Goal: Task Accomplishment & Management: Use online tool/utility

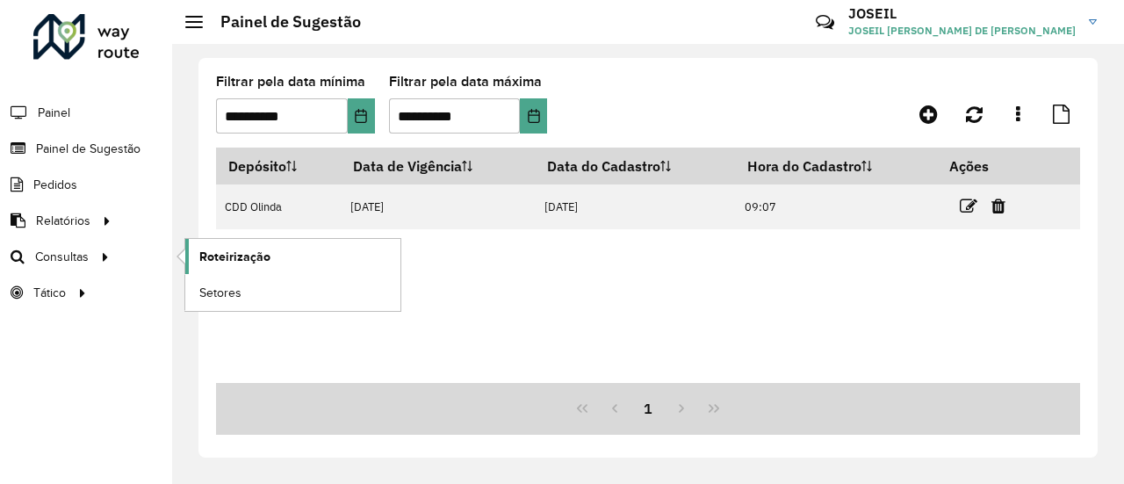
click at [228, 256] on span "Roteirização" at bounding box center [234, 257] width 71 height 18
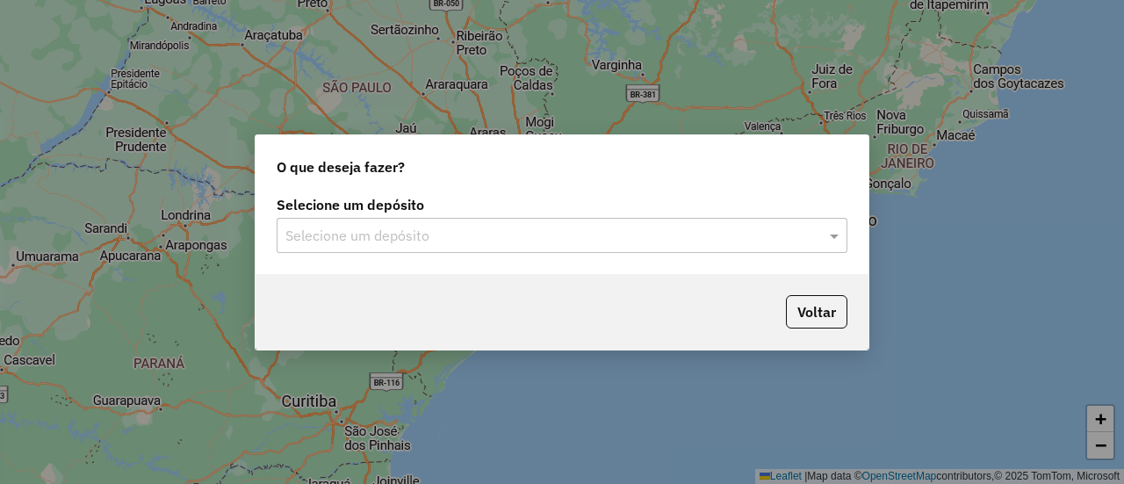
click at [461, 233] on input "text" at bounding box center [544, 236] width 518 height 21
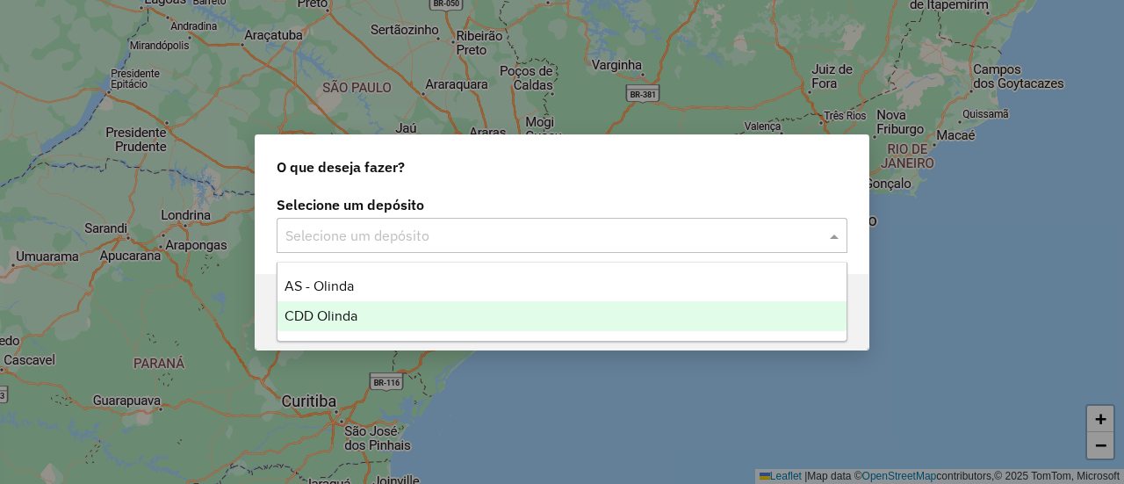
click at [341, 320] on span "CDD Olinda" at bounding box center [320, 315] width 73 height 15
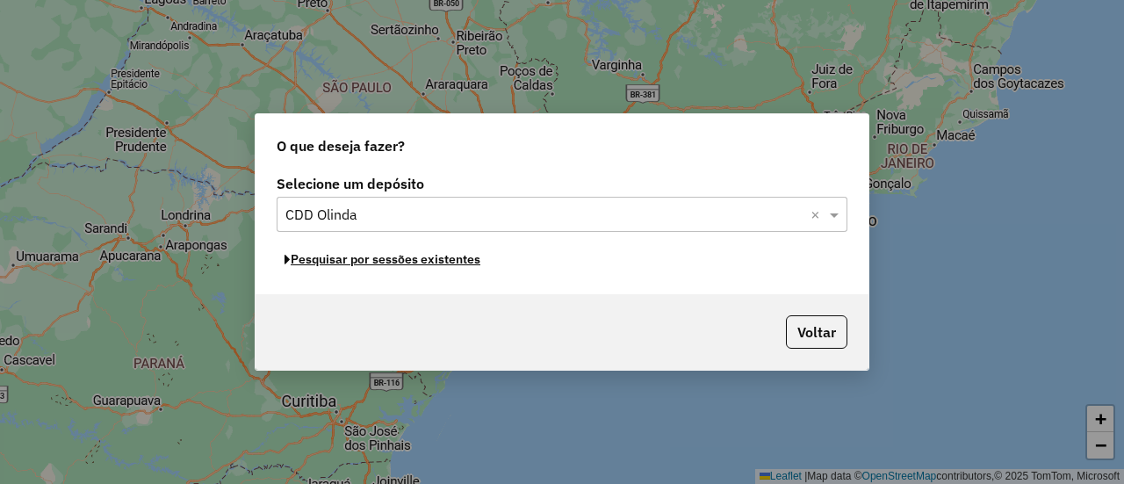
click at [348, 263] on button "Pesquisar por sessões existentes" at bounding box center [382, 259] width 212 height 27
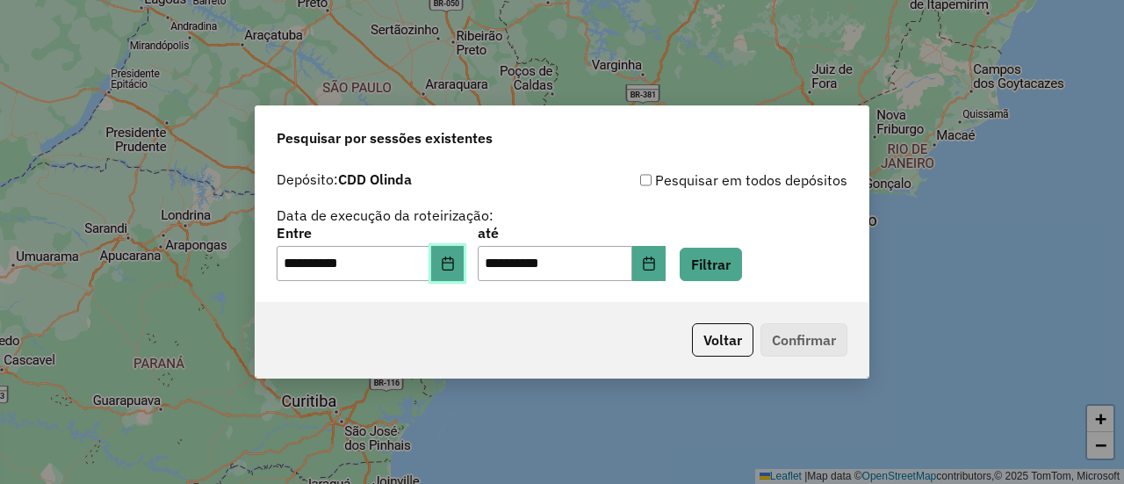
click at [455, 264] on icon "Choose Date" at bounding box center [448, 263] width 14 height 14
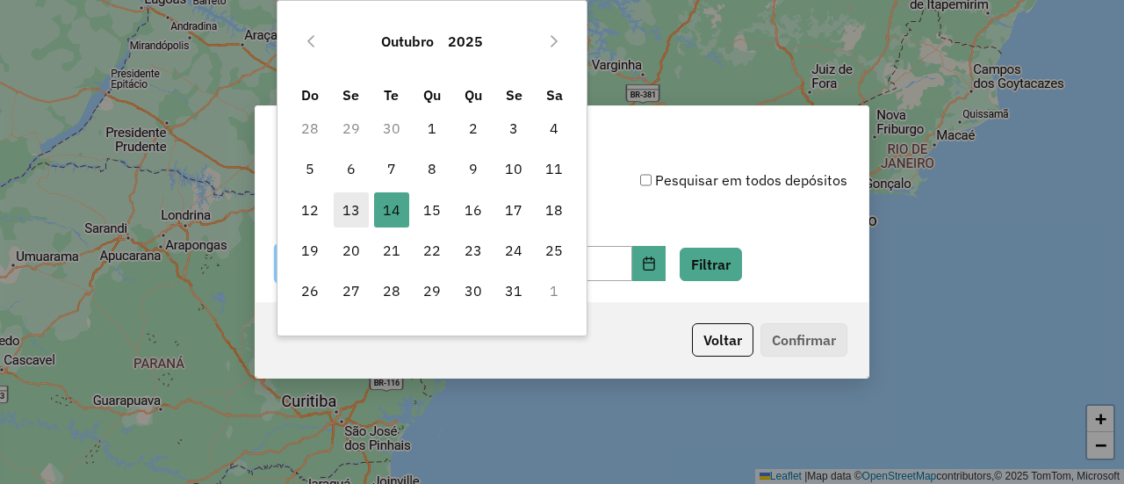
click at [363, 211] on span "13" at bounding box center [351, 209] width 35 height 35
type input "**********"
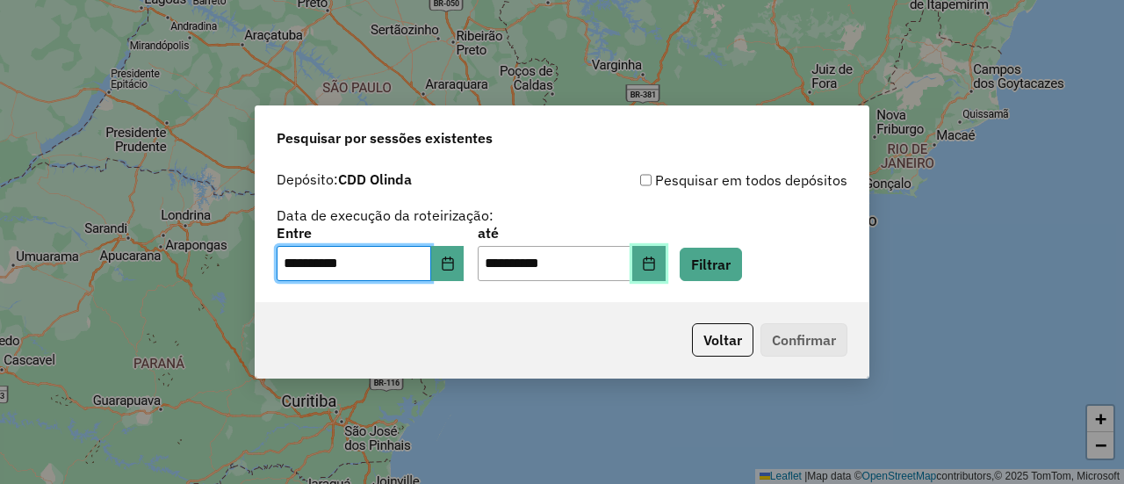
click at [660, 269] on button "Choose Date" at bounding box center [648, 263] width 33 height 35
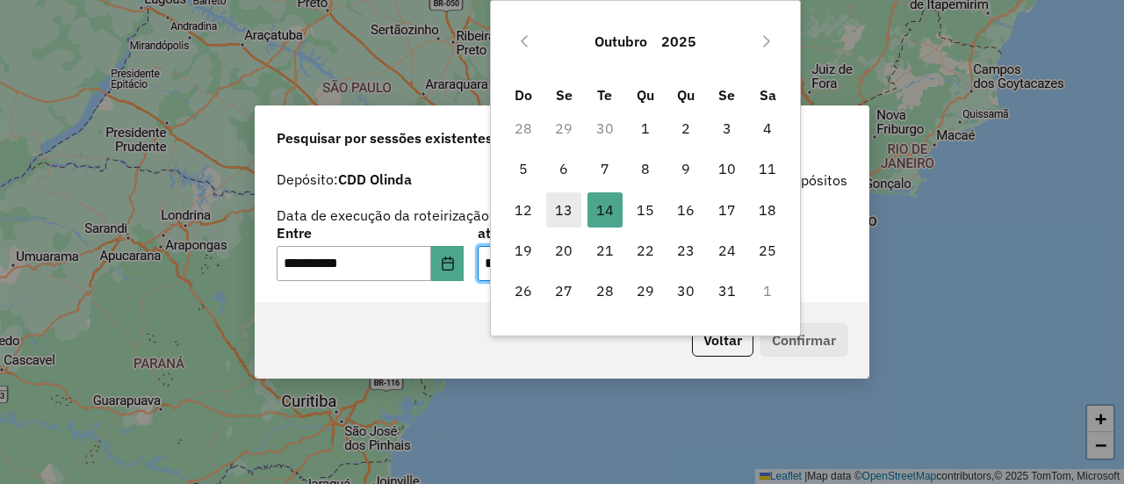
click at [565, 202] on span "13" at bounding box center [563, 209] width 35 height 35
type input "**********"
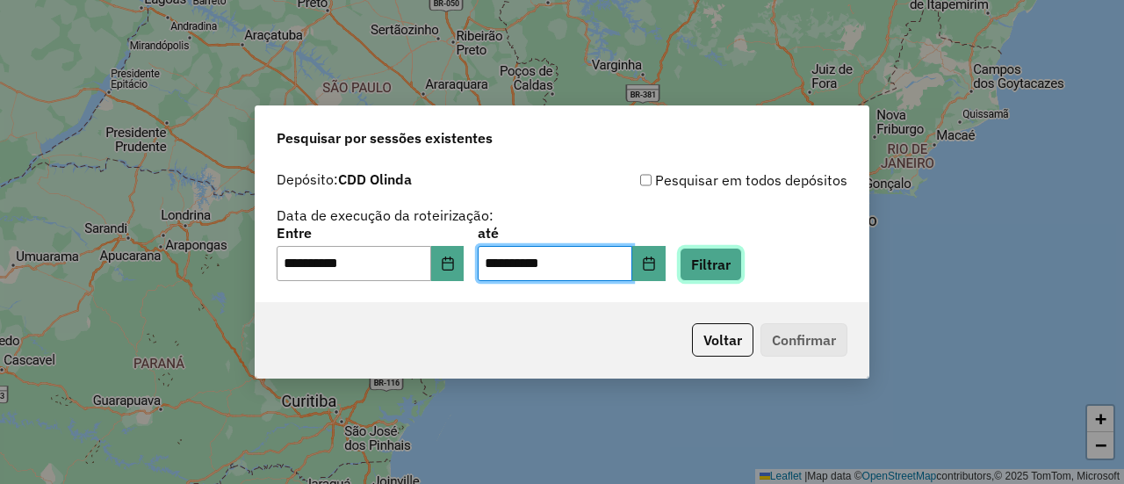
click at [742, 265] on button "Filtrar" at bounding box center [710, 264] width 62 height 33
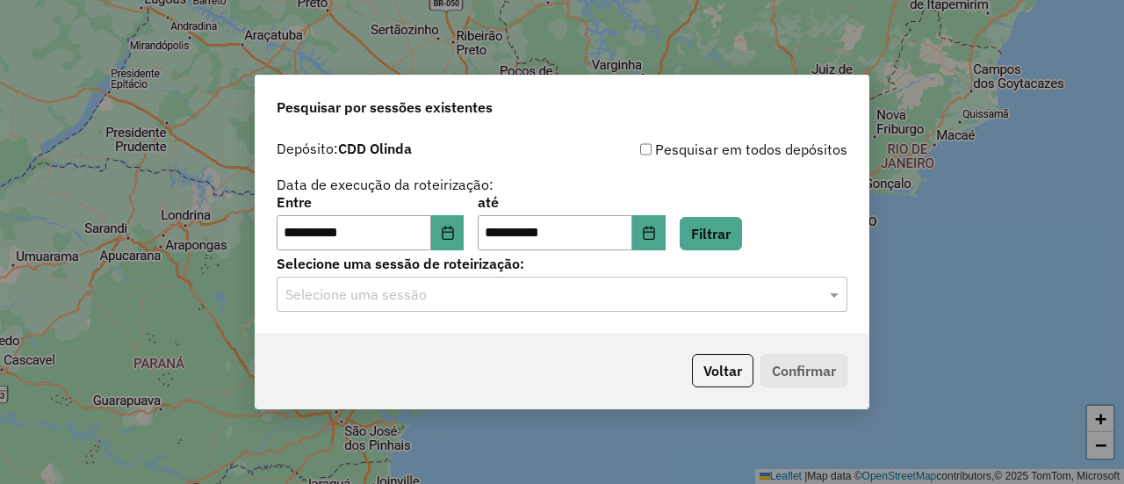
click at [413, 307] on div "Selecione uma sessão" at bounding box center [561, 293] width 571 height 35
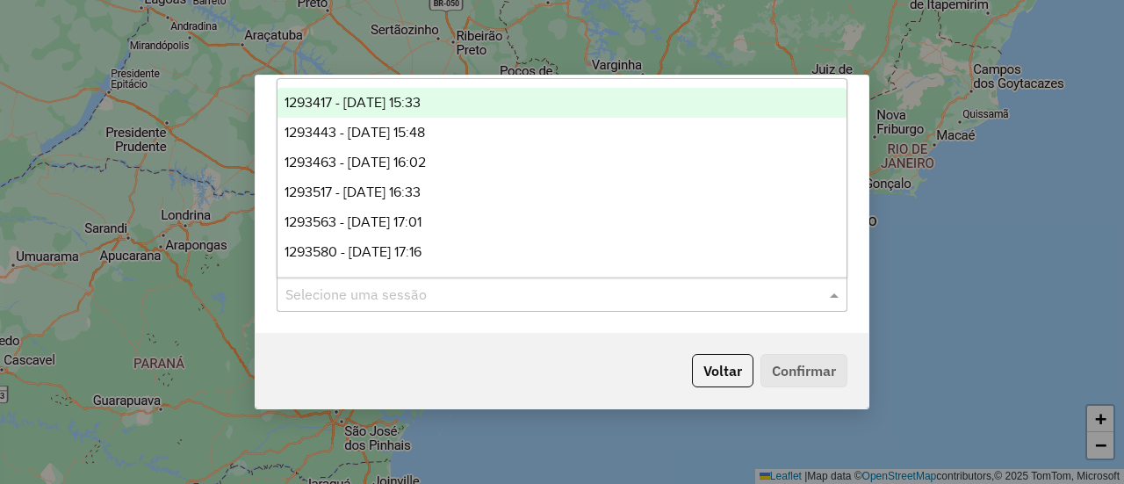
click at [389, 108] on span "1293417 - 13/10/2025 15:33" at bounding box center [352, 102] width 136 height 15
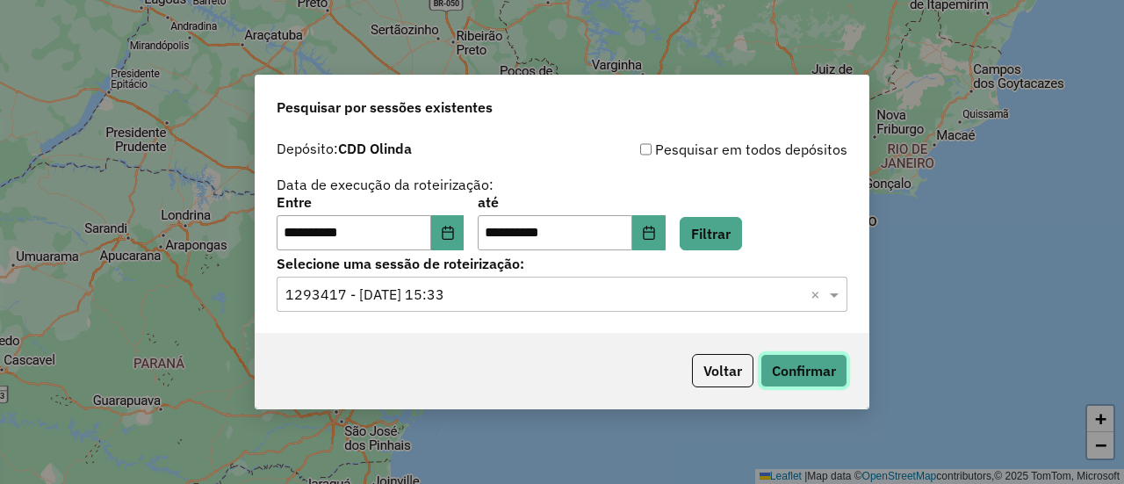
click at [799, 364] on button "Confirmar" at bounding box center [803, 370] width 87 height 33
click at [388, 313] on div "**********" at bounding box center [561, 232] width 613 height 201
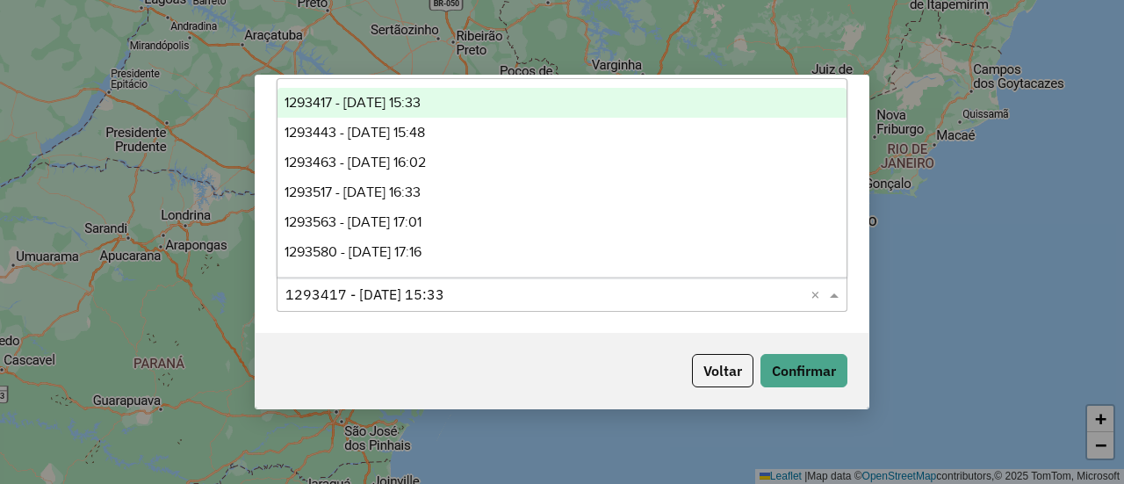
click at [409, 296] on input "text" at bounding box center [544, 294] width 518 height 21
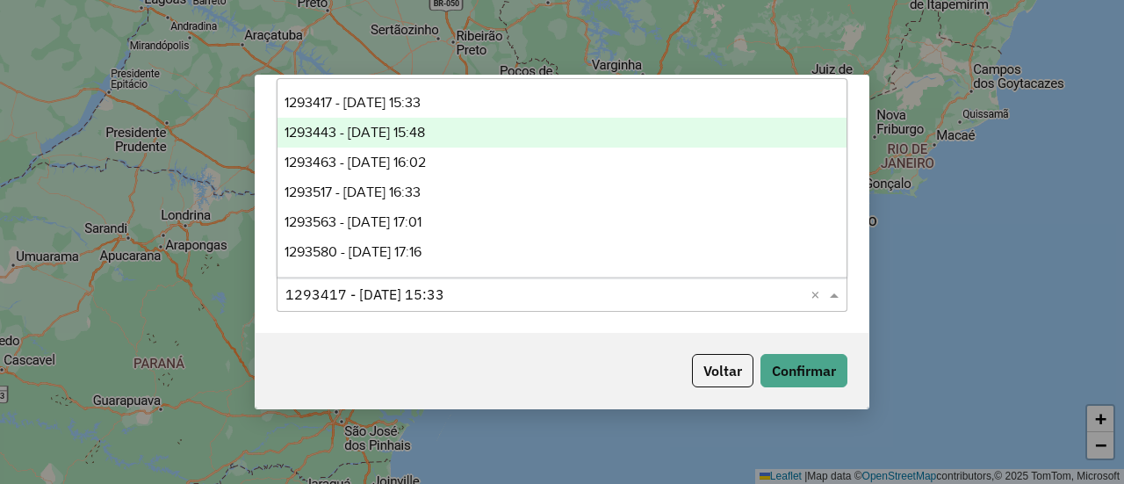
click at [407, 124] on div "1293443 - 13/10/2025 15:48" at bounding box center [561, 133] width 568 height 30
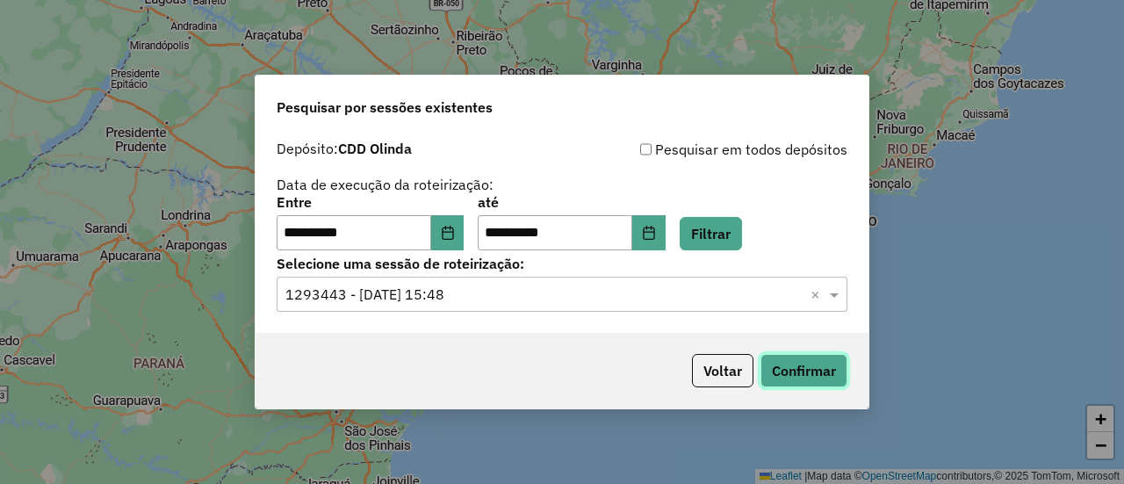
click at [794, 370] on button "Confirmar" at bounding box center [803, 370] width 87 height 33
click at [434, 312] on ng-select "Selecione uma sessão × 1293443 - 13/10/2025 15:48 ×" at bounding box center [561, 293] width 571 height 35
drag, startPoint x: 420, startPoint y: 287, endPoint x: 443, endPoint y: 320, distance: 40.2
click at [418, 286] on input "text" at bounding box center [544, 294] width 518 height 21
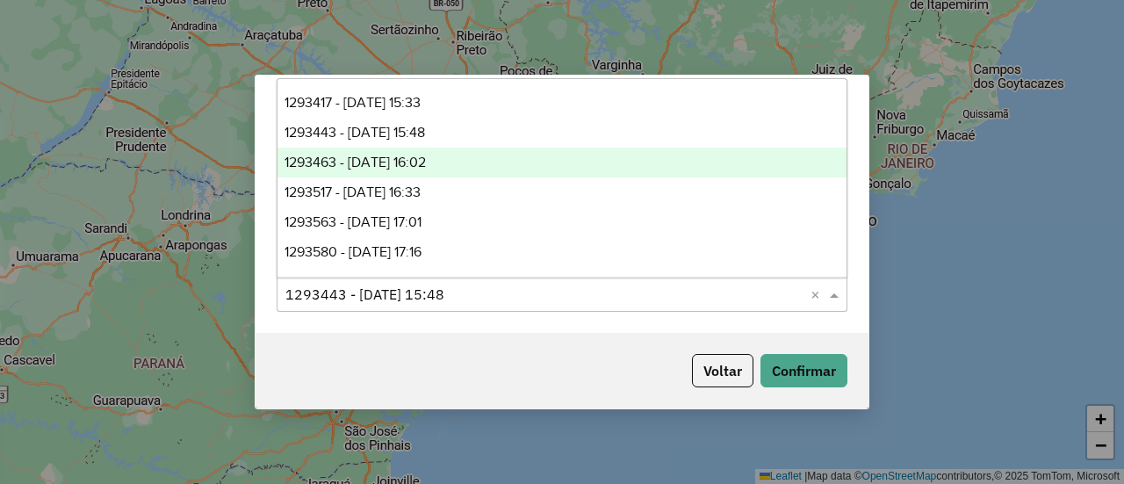
click at [426, 159] on span "1293463 - 13/10/2025 16:02" at bounding box center [354, 161] width 141 height 15
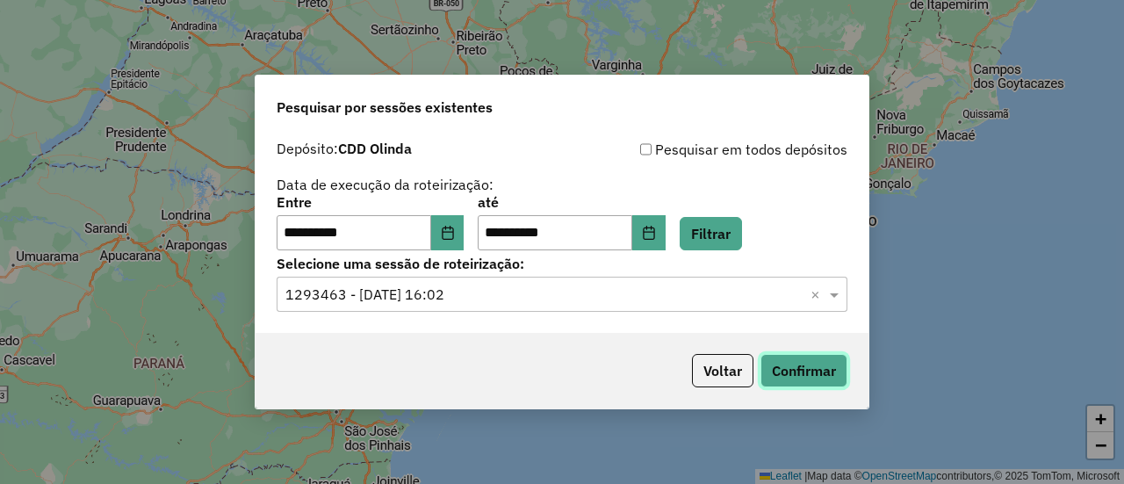
click at [799, 373] on button "Confirmar" at bounding box center [803, 370] width 87 height 33
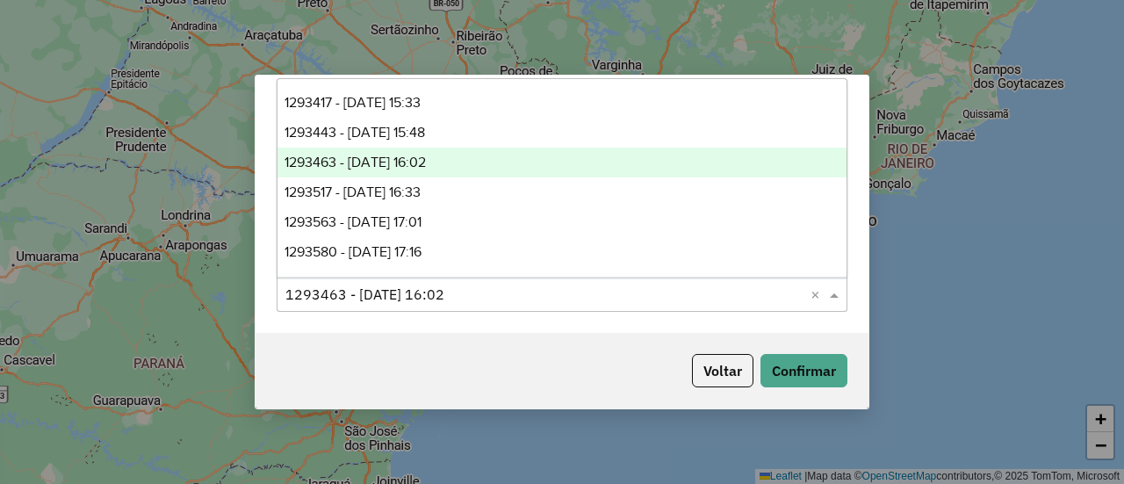
click at [444, 298] on input "text" at bounding box center [544, 294] width 518 height 21
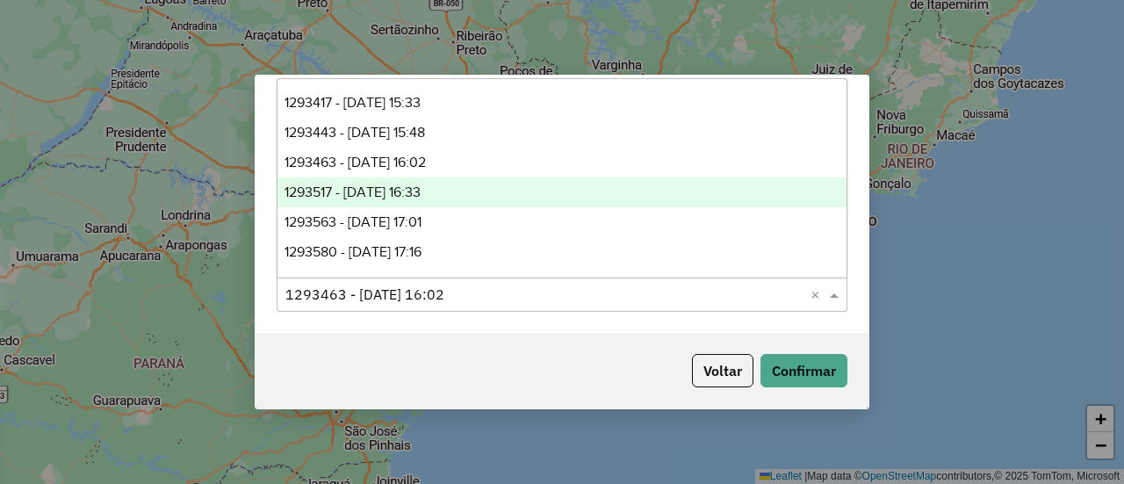
click at [420, 190] on span "1293517 - 13/10/2025 16:33" at bounding box center [352, 191] width 136 height 15
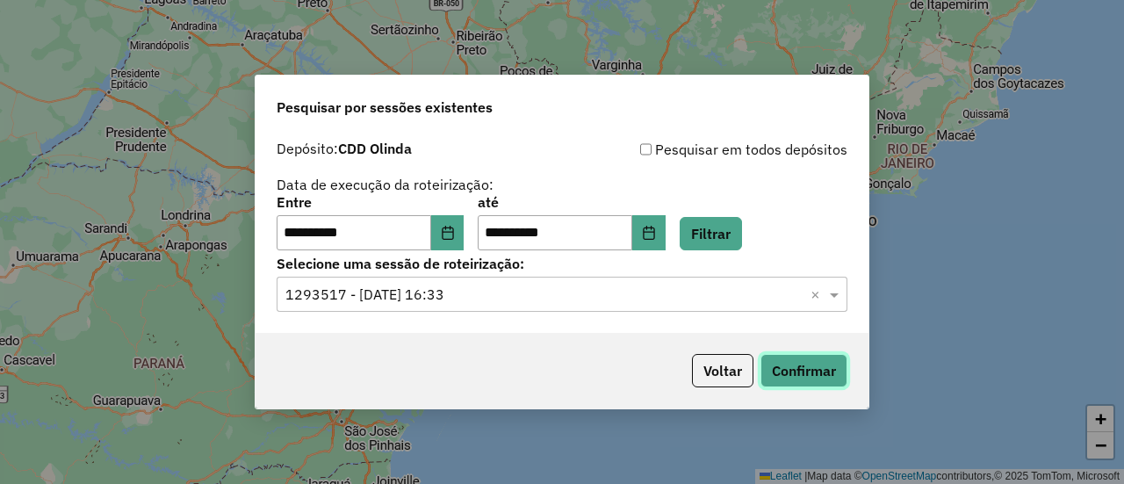
click at [816, 362] on button "Confirmar" at bounding box center [803, 370] width 87 height 33
click at [388, 298] on input "text" at bounding box center [544, 294] width 518 height 21
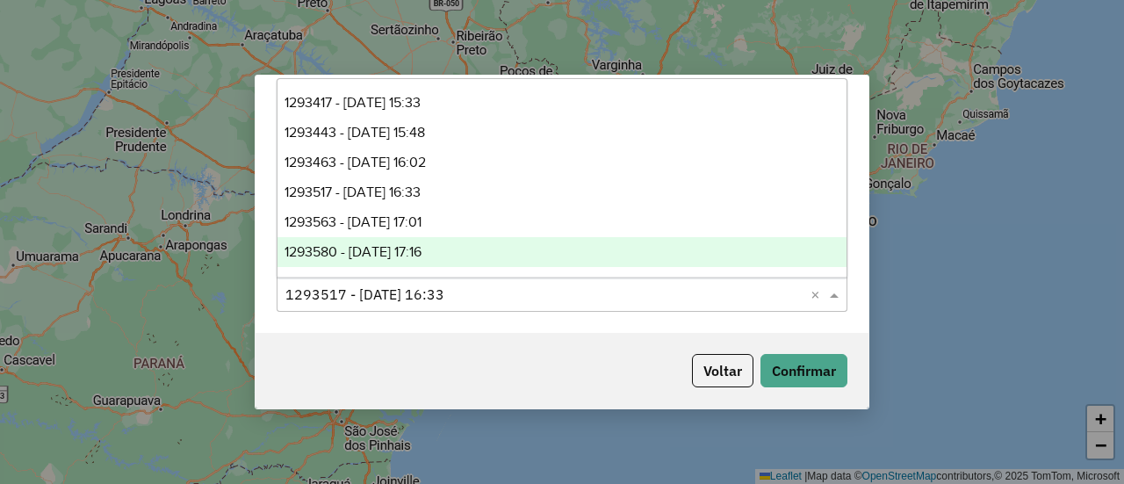
click at [441, 213] on div "1293563 - 13/10/2025 17:01" at bounding box center [561, 222] width 568 height 30
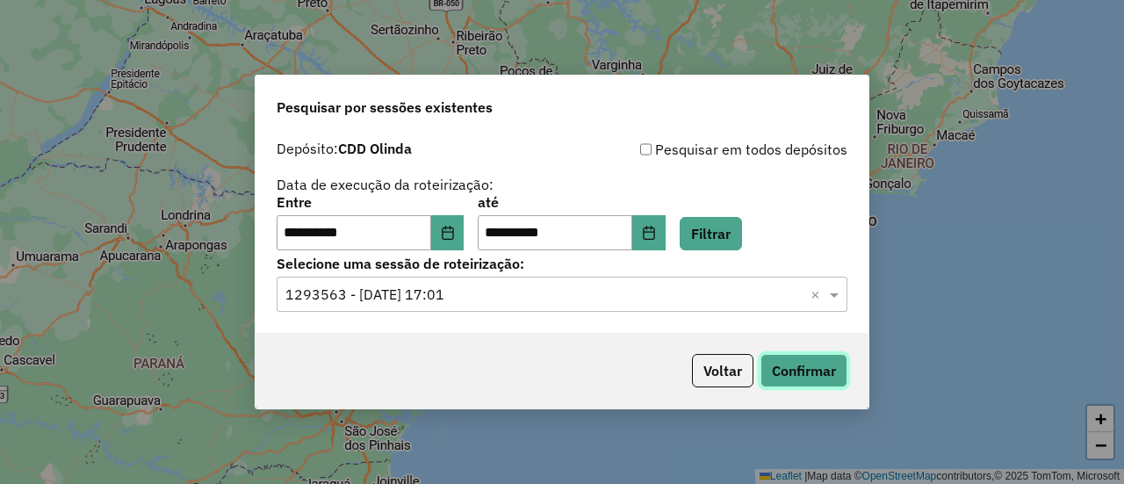
click at [806, 360] on button "Confirmar" at bounding box center [803, 370] width 87 height 33
click at [534, 299] on input "text" at bounding box center [544, 294] width 518 height 21
click at [436, 299] on input "text" at bounding box center [544, 294] width 518 height 21
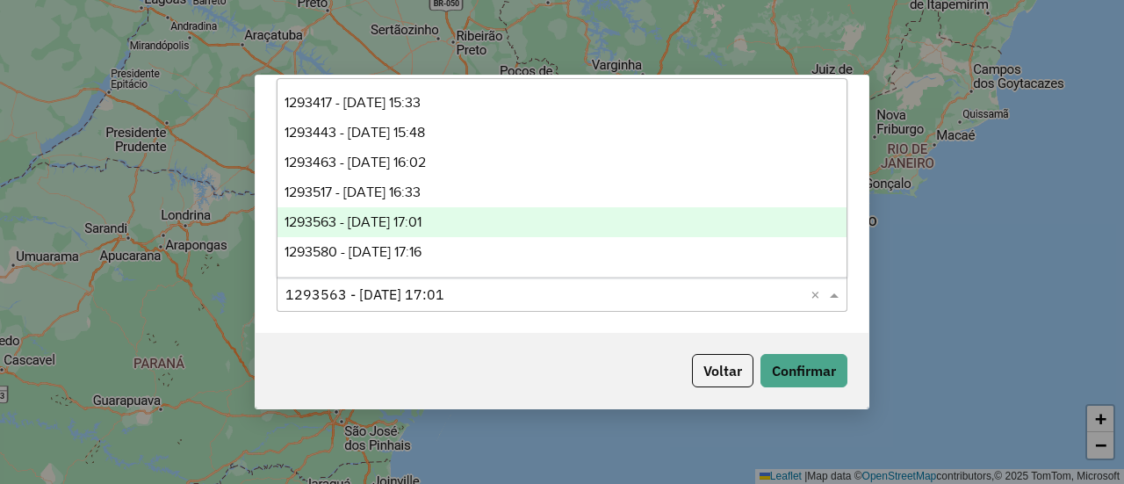
click at [407, 250] on span "1293580 - 13/10/2025 17:16" at bounding box center [352, 251] width 137 height 15
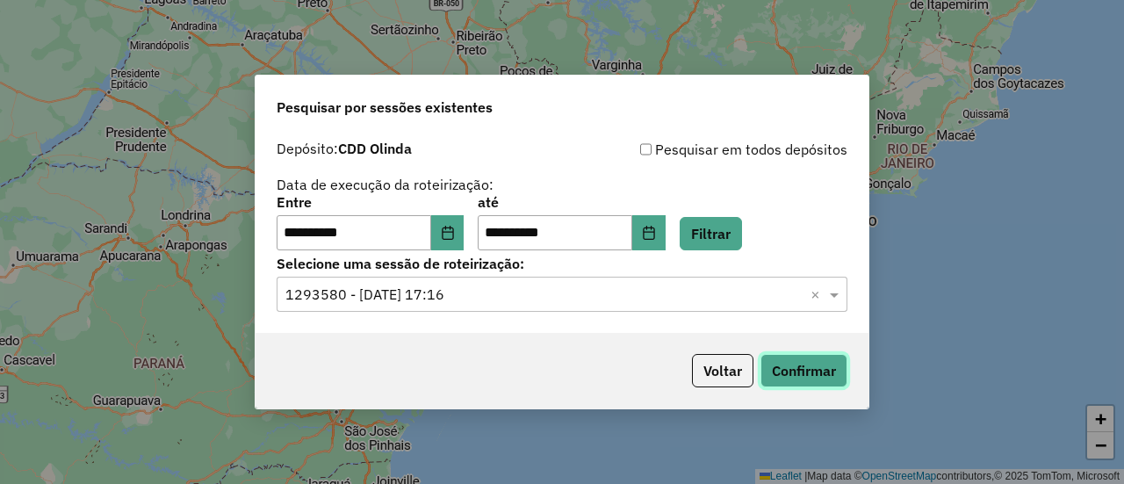
click at [797, 358] on button "Confirmar" at bounding box center [803, 370] width 87 height 33
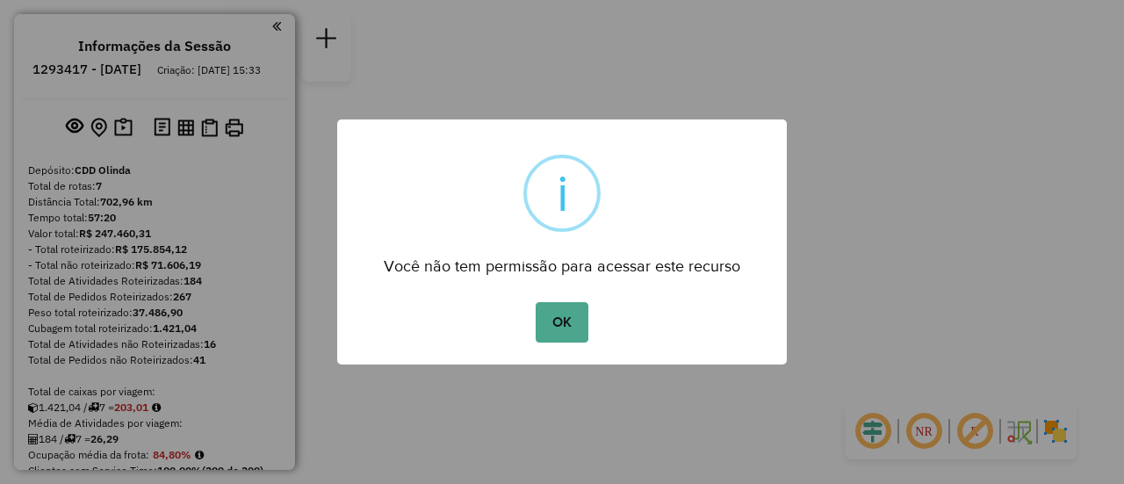
click at [565, 321] on button "OK" at bounding box center [561, 322] width 52 height 40
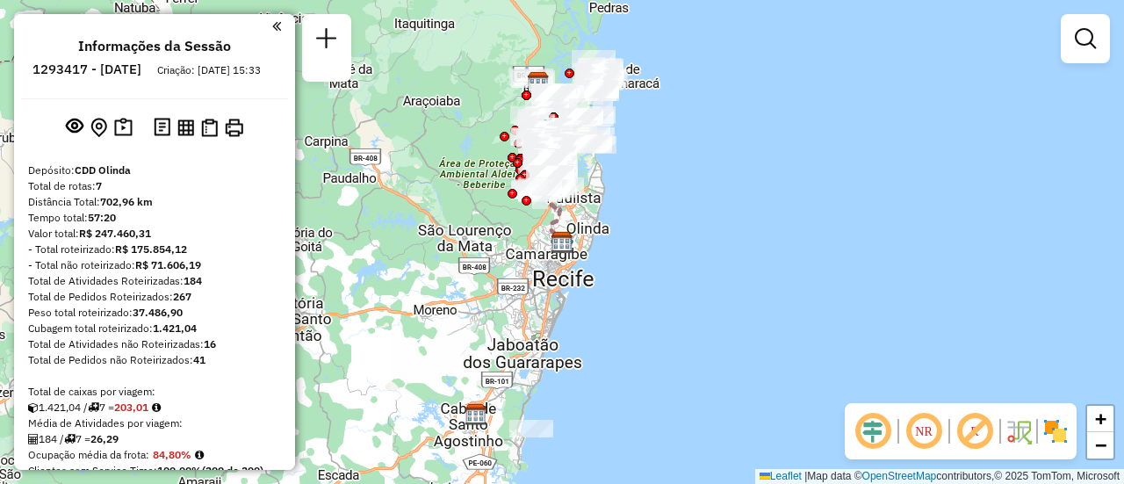
click at [930, 443] on em at bounding box center [923, 431] width 42 height 42
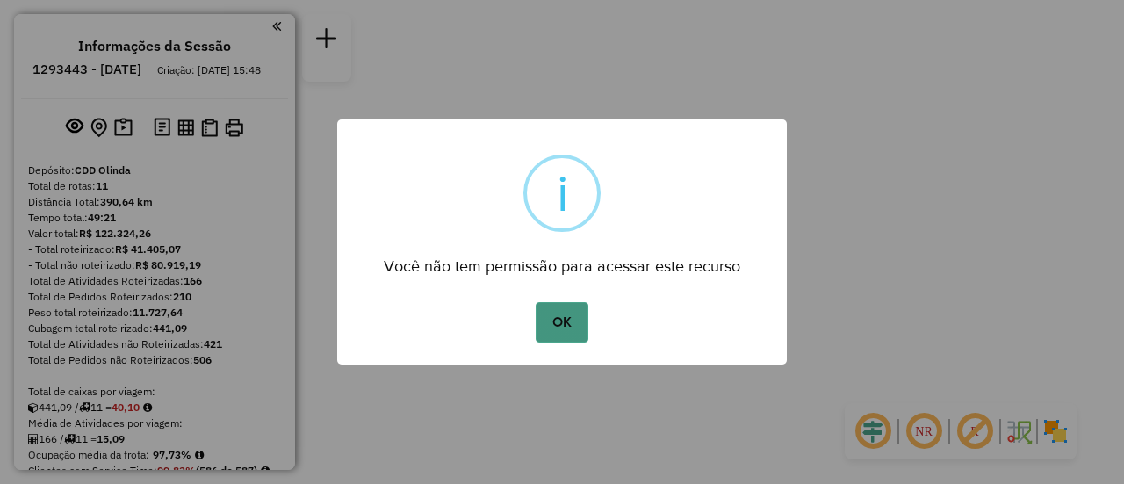
click at [569, 313] on button "OK" at bounding box center [561, 322] width 52 height 40
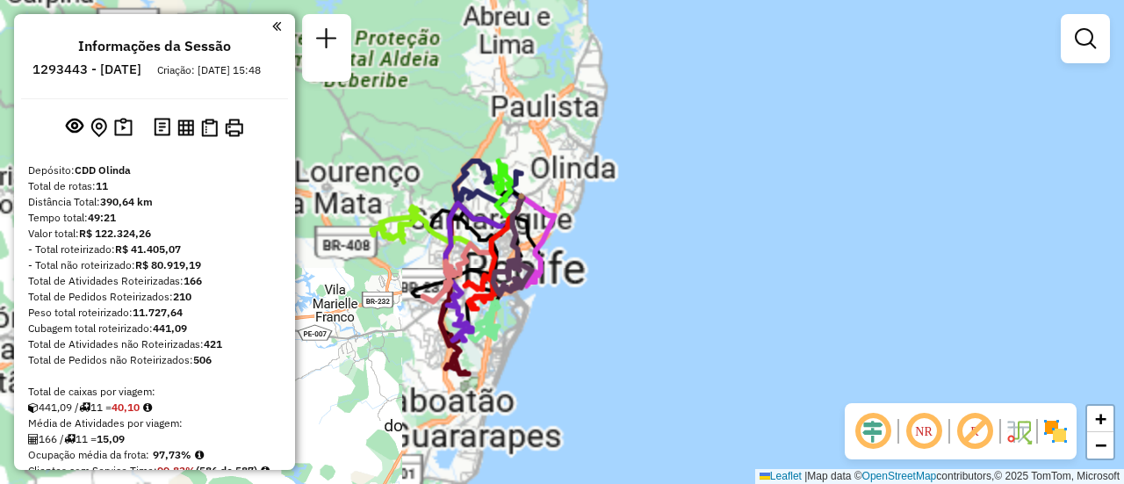
click at [930, 427] on em at bounding box center [923, 431] width 42 height 42
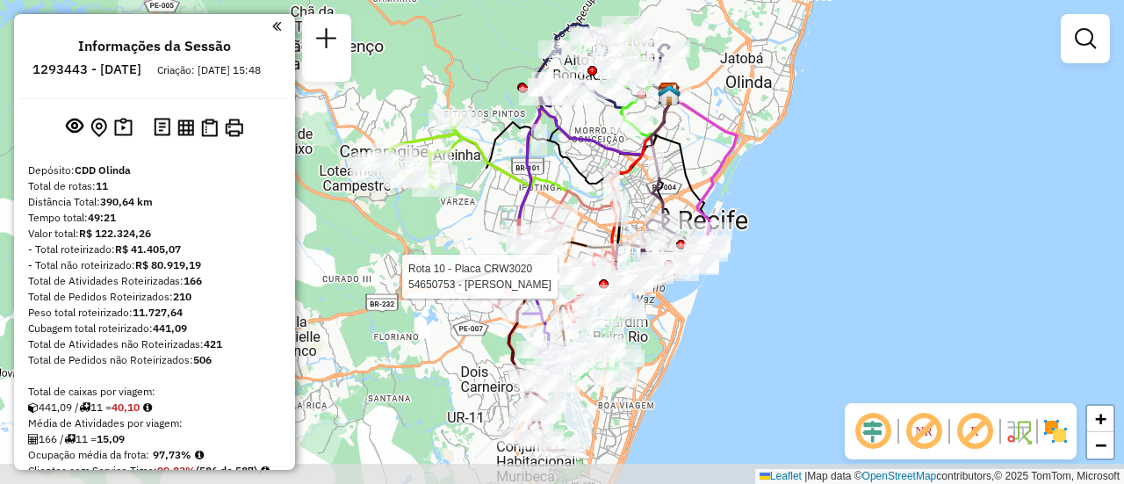
drag, startPoint x: 529, startPoint y: 306, endPoint x: 660, endPoint y: 286, distance: 132.3
click at [660, 285] on div at bounding box center [640, 277] width 44 height 18
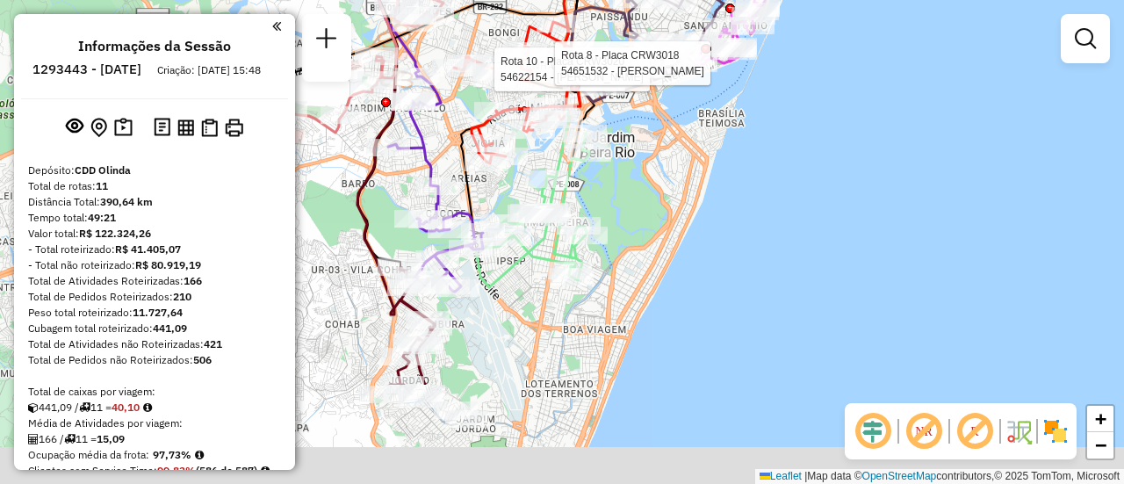
drag, startPoint x: 657, startPoint y: 262, endPoint x: 650, endPoint y: 233, distance: 29.8
click at [650, 233] on div "Rota 10 - Placa CRW3020 54622154 - THAIS ARAUJO Rota 8 - Placa CRW3018 54651532…" at bounding box center [562, 242] width 1124 height 484
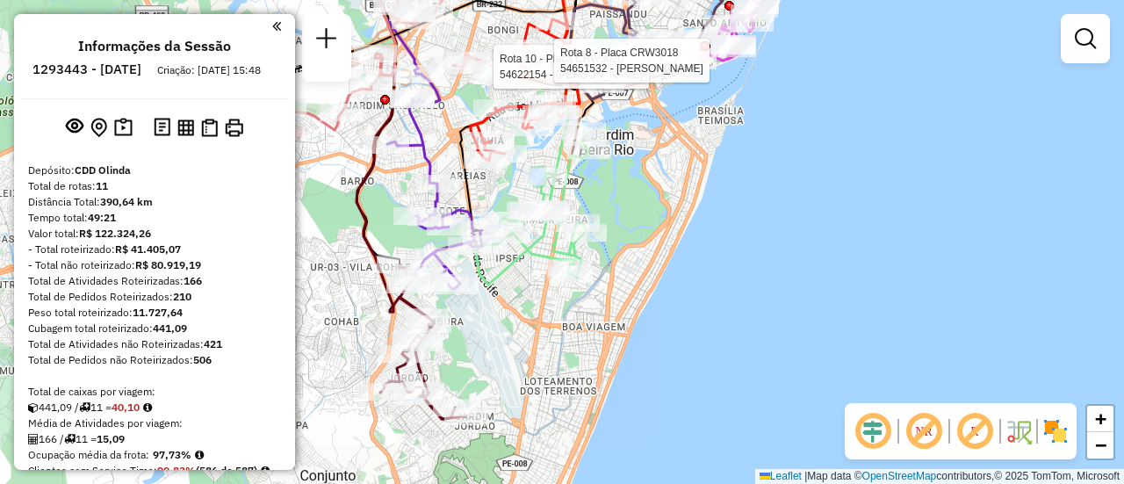
drag, startPoint x: 614, startPoint y: 359, endPoint x: 623, endPoint y: 237, distance: 122.4
click at [623, 241] on div "Rota 10 - Placa CRW3020 54622154 - THAIS ARAUJO Rota 8 - Placa CRW3018 54651532…" at bounding box center [562, 242] width 1124 height 484
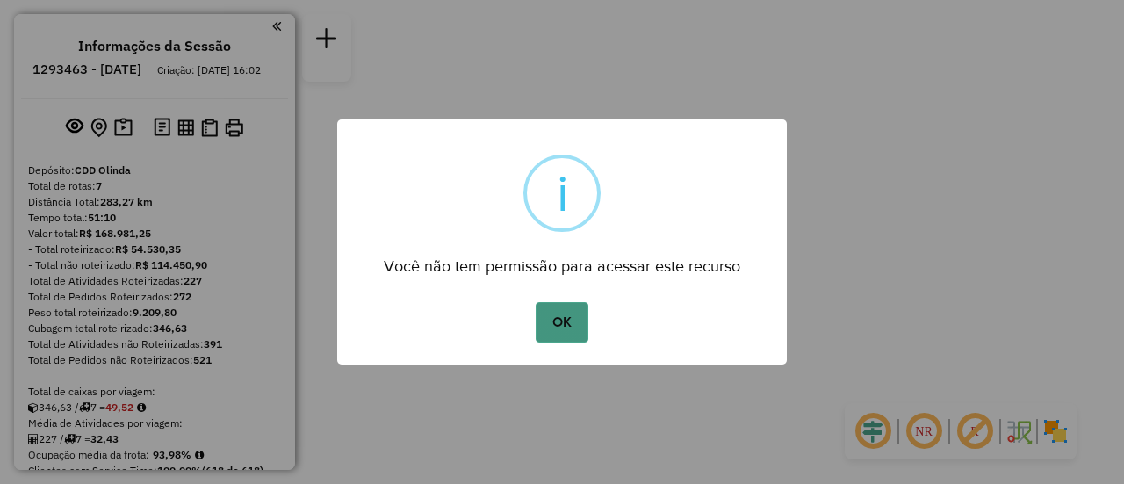
click at [569, 313] on button "OK" at bounding box center [561, 322] width 52 height 40
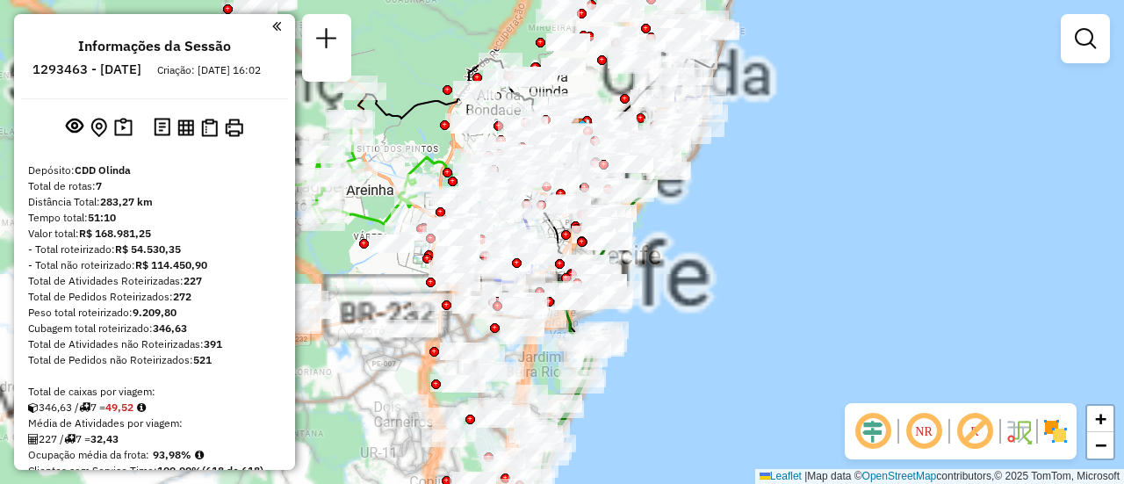
click at [928, 424] on em at bounding box center [923, 431] width 42 height 42
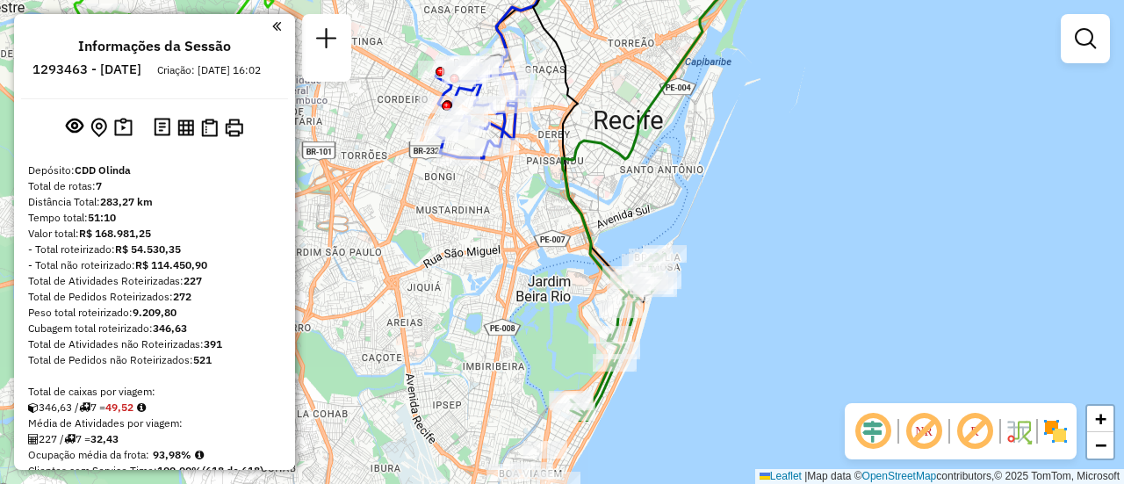
drag, startPoint x: 618, startPoint y: 225, endPoint x: 651, endPoint y: 140, distance: 91.4
click at [653, 140] on div "Janela de atendimento Grade de atendimento Capacidade Transportadoras Veículos …" at bounding box center [562, 242] width 1124 height 484
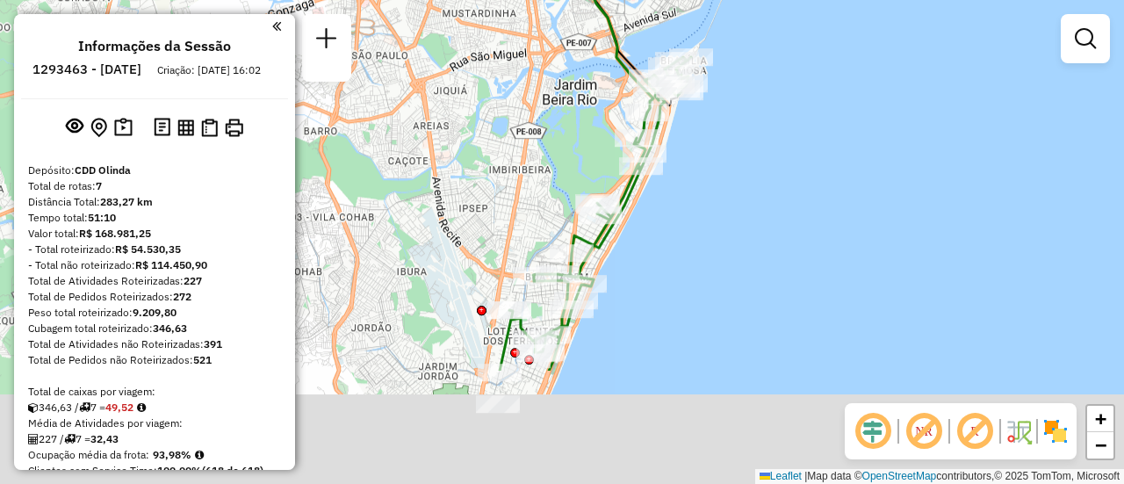
drag, startPoint x: 639, startPoint y: 403, endPoint x: 650, endPoint y: 226, distance: 177.6
click at [653, 226] on div "Janela de atendimento Grade de atendimento Capacidade Transportadoras Veículos …" at bounding box center [562, 242] width 1124 height 484
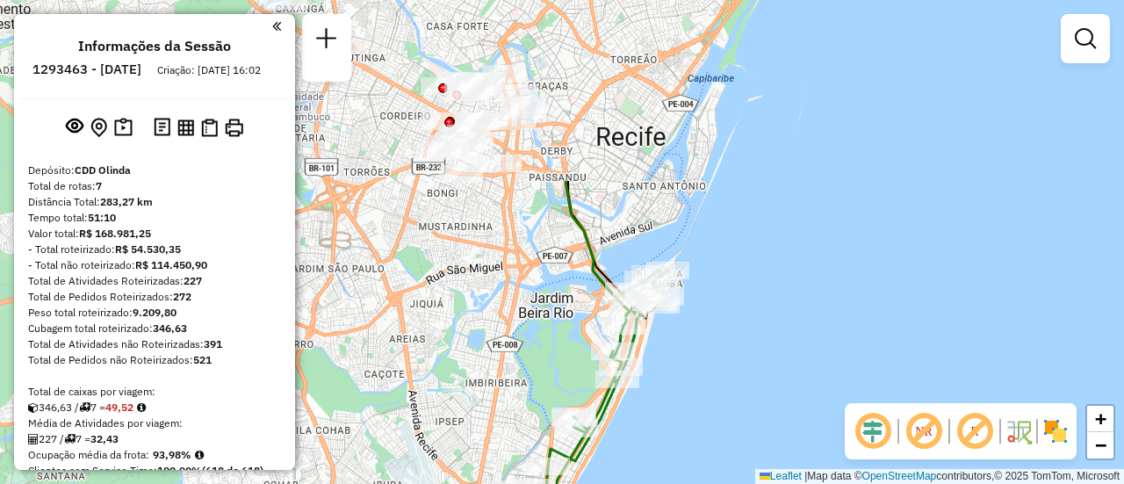
drag, startPoint x: 514, startPoint y: 189, endPoint x: 509, endPoint y: 197, distance: 9.5
click at [497, 405] on div "Janela de atendimento Grade de atendimento Capacidade Transportadoras Veículos …" at bounding box center [562, 242] width 1124 height 484
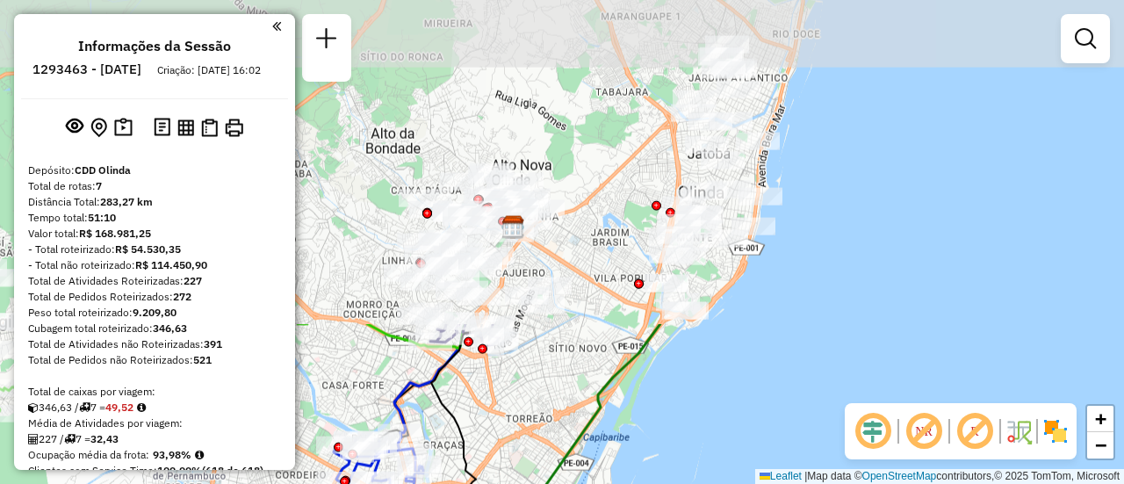
drag, startPoint x: 690, startPoint y: 71, endPoint x: 604, endPoint y: 324, distance: 267.0
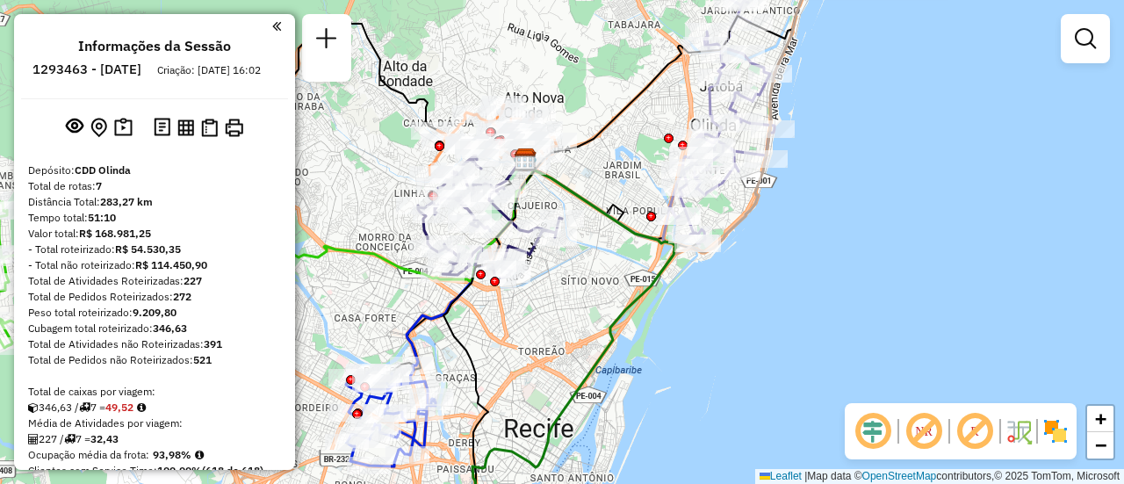
drag, startPoint x: 549, startPoint y: 364, endPoint x: 667, endPoint y: -6, distance: 388.6
click at [667, 0] on html "Aguarde... Pop-up bloqueado! Seu navegador bloqueou automáticamente a abertura …" at bounding box center [562, 242] width 1124 height 484
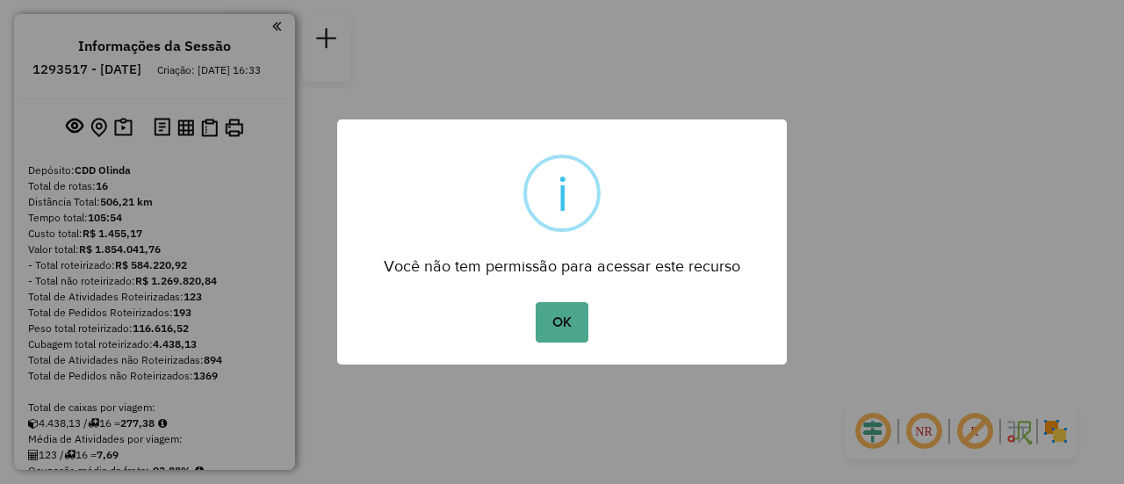
click at [570, 314] on button "OK" at bounding box center [561, 322] width 52 height 40
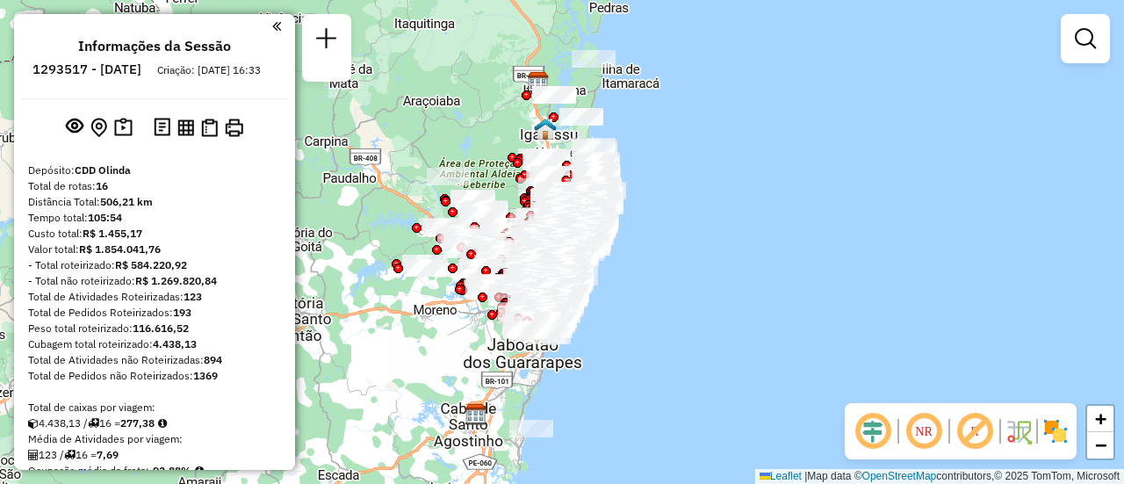
click at [927, 427] on em at bounding box center [923, 431] width 42 height 42
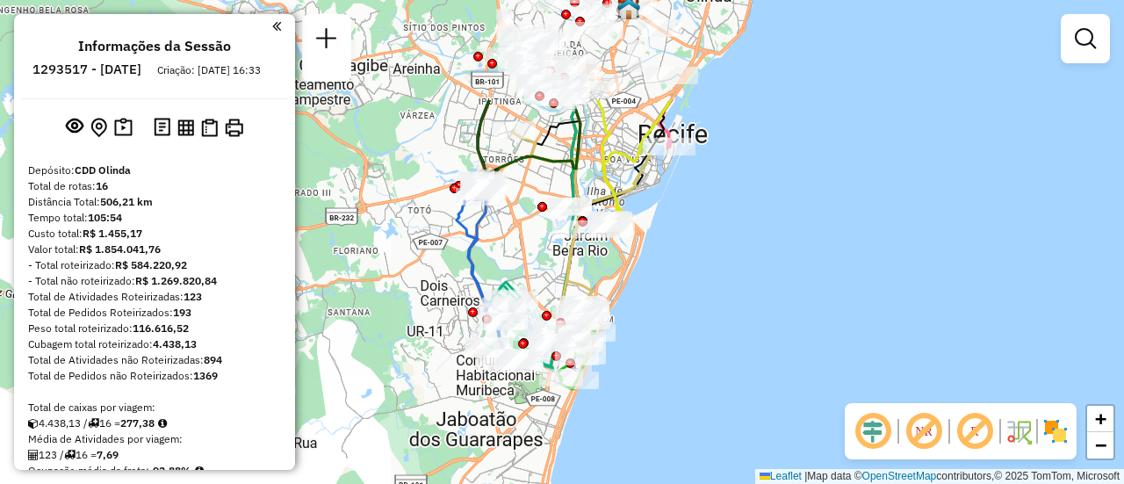
drag, startPoint x: 521, startPoint y: 308, endPoint x: 539, endPoint y: 475, distance: 167.8
click at [539, 478] on div "Janela de atendimento Grade de atendimento Capacidade Transportadoras Veículos …" at bounding box center [562, 242] width 1124 height 484
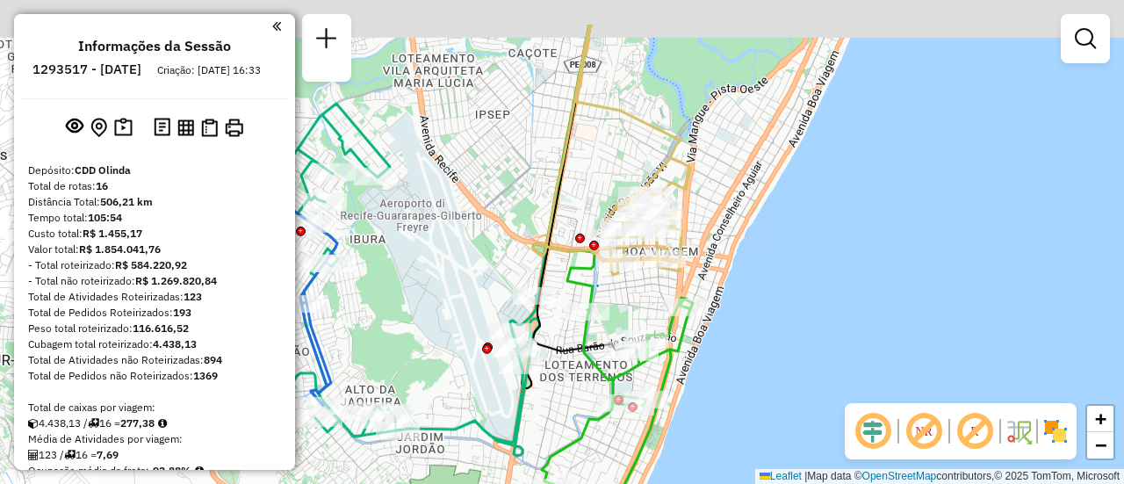
drag, startPoint x: 719, startPoint y: 173, endPoint x: 718, endPoint y: 310, distance: 136.9
click at [718, 310] on div "Janela de atendimento Grade de atendimento Capacidade Transportadoras Veículos …" at bounding box center [562, 242] width 1124 height 484
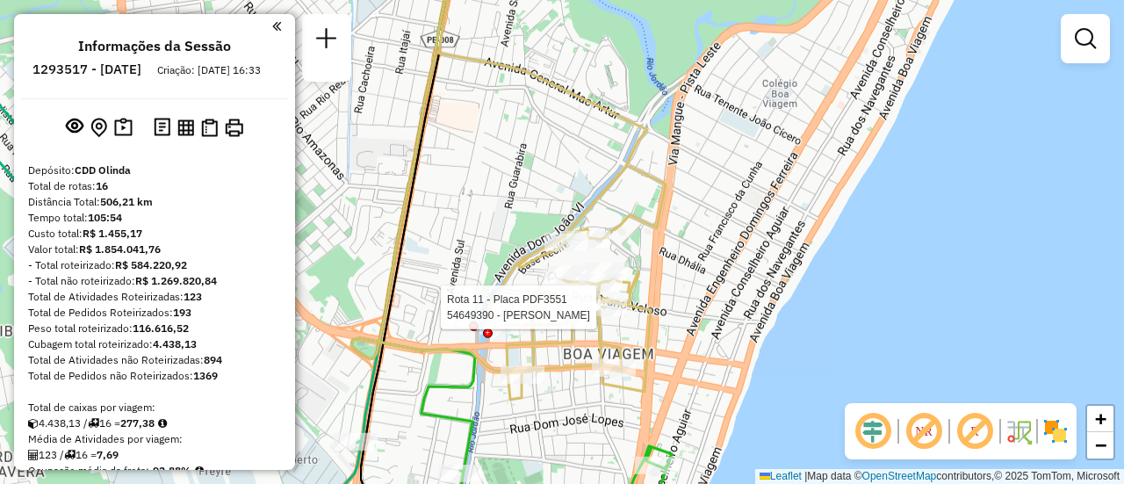
select select "**********"
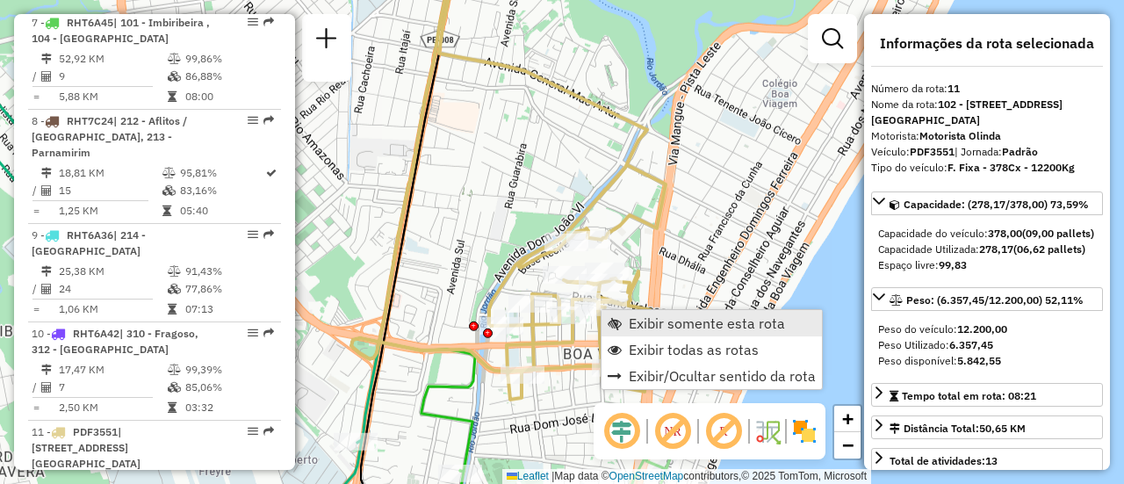
scroll to position [1614, 0]
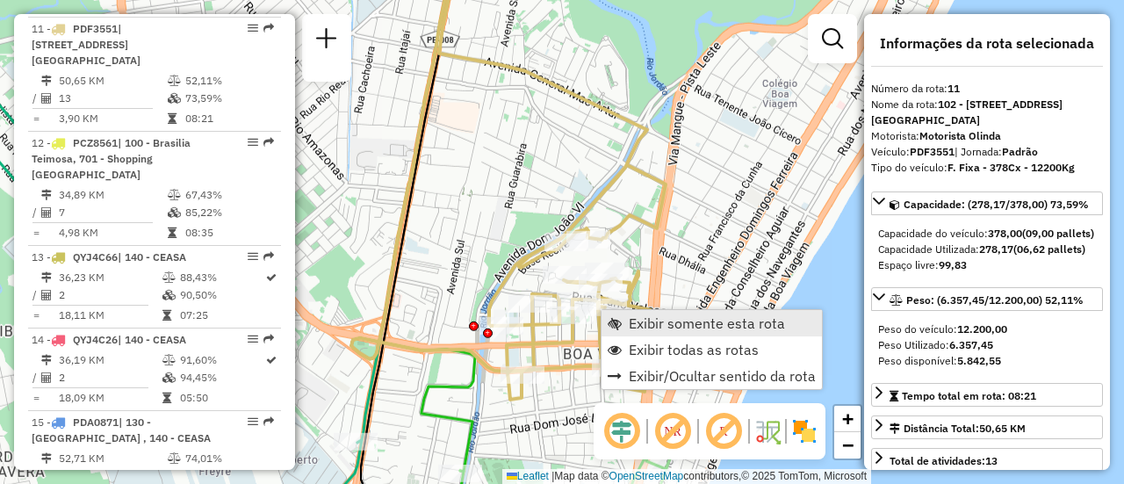
click at [706, 325] on span "Exibir somente esta rota" at bounding box center [706, 323] width 156 height 14
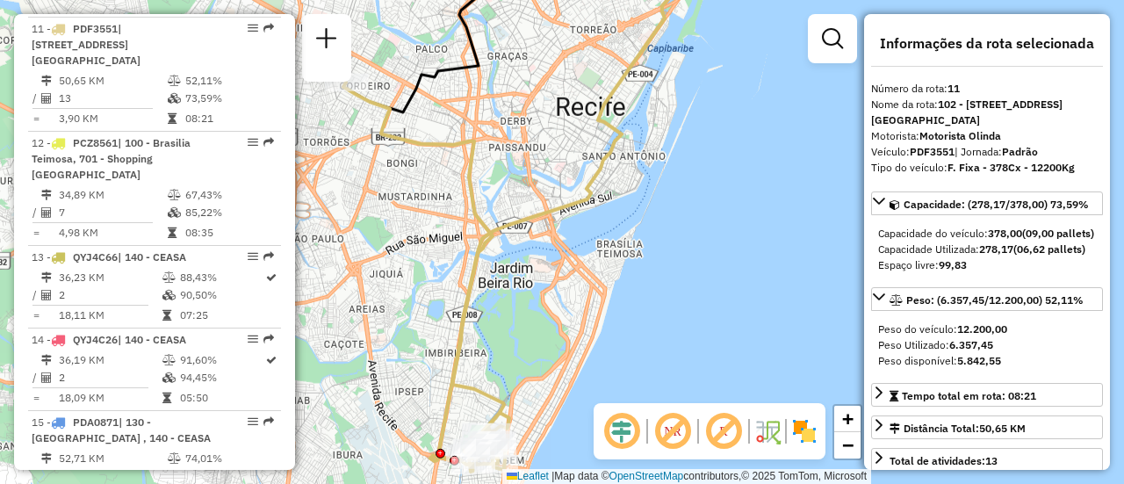
drag, startPoint x: 535, startPoint y: 344, endPoint x: 609, endPoint y: 207, distance: 155.9
click at [609, 207] on div "Janela de atendimento Grade de atendimento Capacidade Transportadoras Veículos …" at bounding box center [562, 242] width 1124 height 484
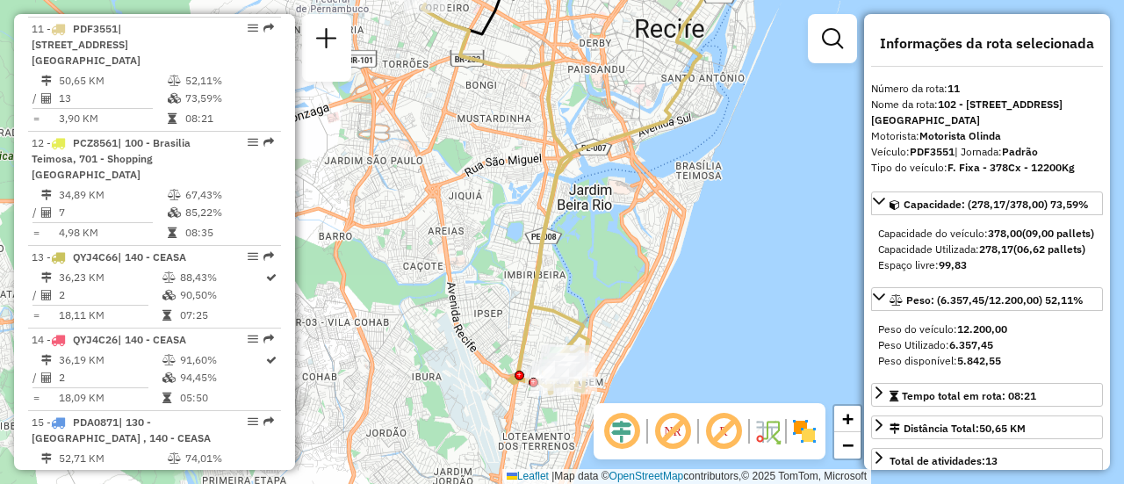
drag, startPoint x: 578, startPoint y: 148, endPoint x: 621, endPoint y: 276, distance: 135.5
click at [630, 289] on div "Janela de atendimento Grade de atendimento Capacidade Transportadoras Veículos …" at bounding box center [562, 242] width 1124 height 484
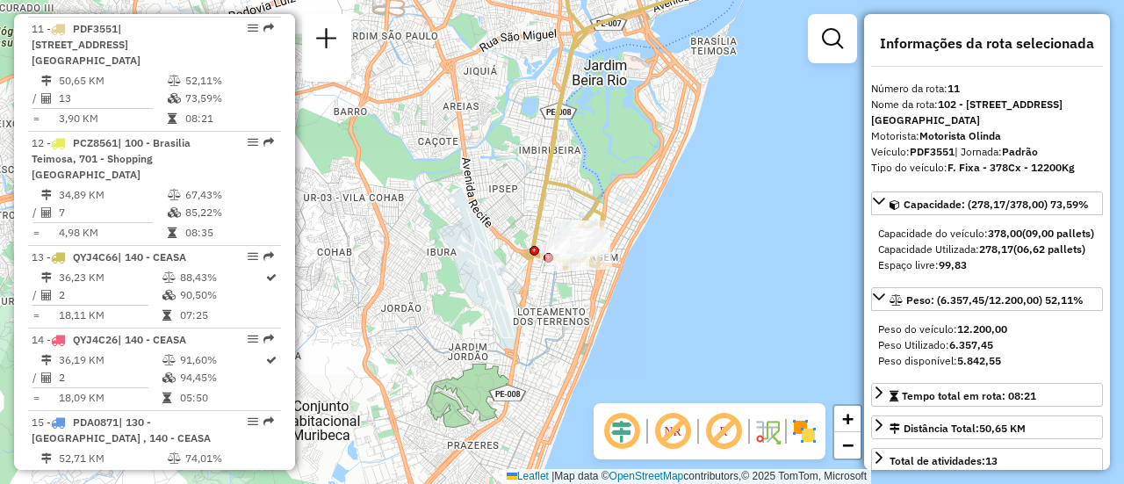
drag, startPoint x: 654, startPoint y: 257, endPoint x: 627, endPoint y: 36, distance: 222.9
click at [627, 36] on div "Janela de atendimento Grade de atendimento Capacidade Transportadoras Veículos …" at bounding box center [562, 242] width 1124 height 484
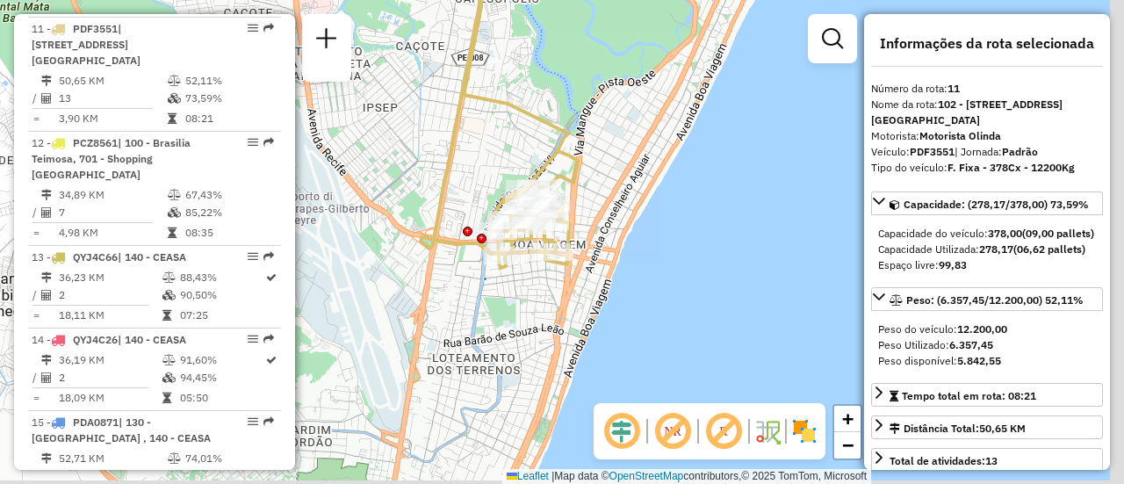
drag, startPoint x: 717, startPoint y: 126, endPoint x: 710, endPoint y: 101, distance: 26.4
click at [710, 101] on div "Janela de atendimento Grade de atendimento Capacidade Transportadoras Veículos …" at bounding box center [562, 242] width 1124 height 484
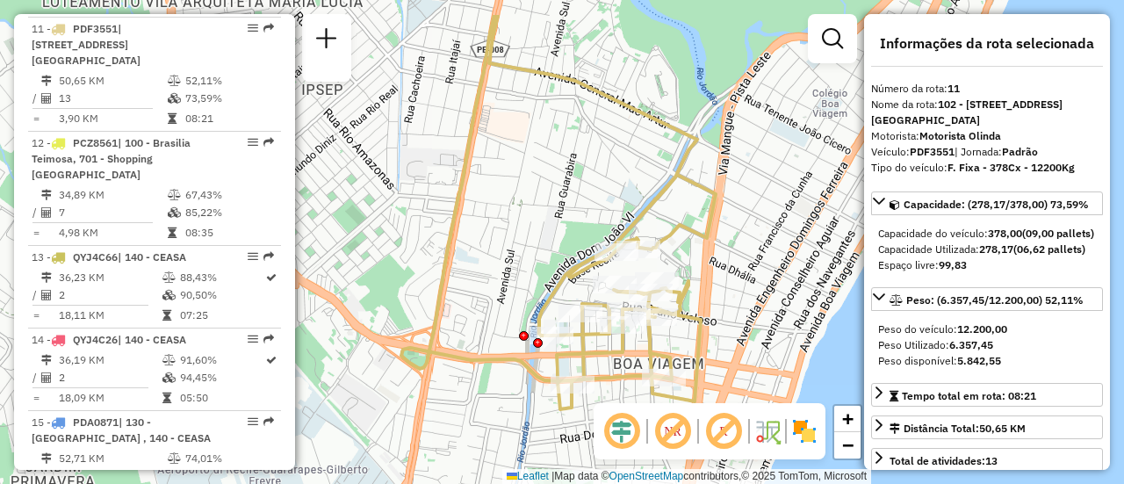
drag, startPoint x: 580, startPoint y: 226, endPoint x: 683, endPoint y: 203, distance: 105.2
click at [746, 292] on div "Janela de atendimento Grade de atendimento Capacidade Transportadoras Veículos …" at bounding box center [562, 242] width 1124 height 484
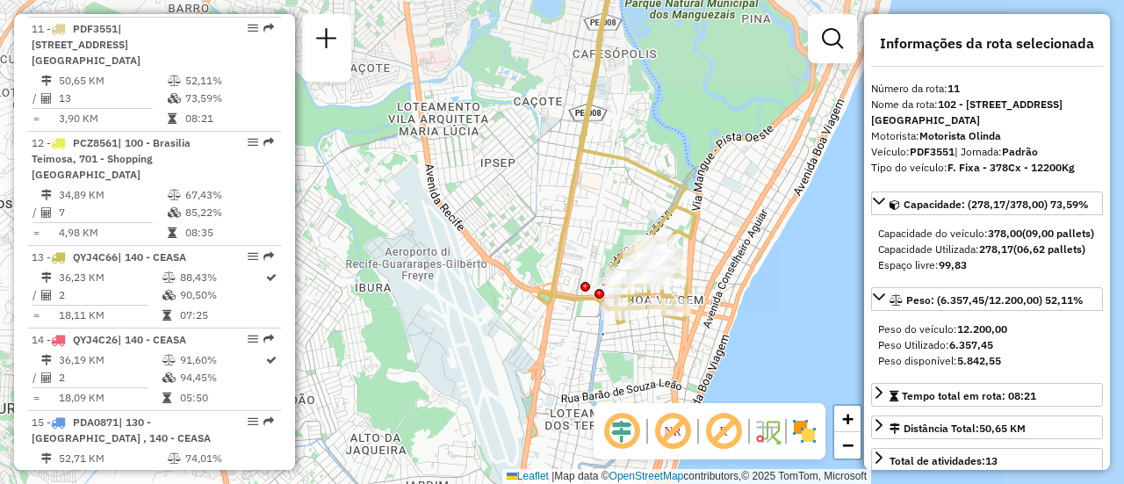
drag, startPoint x: 535, startPoint y: 141, endPoint x: 566, endPoint y: 269, distance: 131.8
click at [566, 275] on div "Janela de atendimento Grade de atendimento Capacidade Transportadoras Veículos …" at bounding box center [562, 242] width 1124 height 484
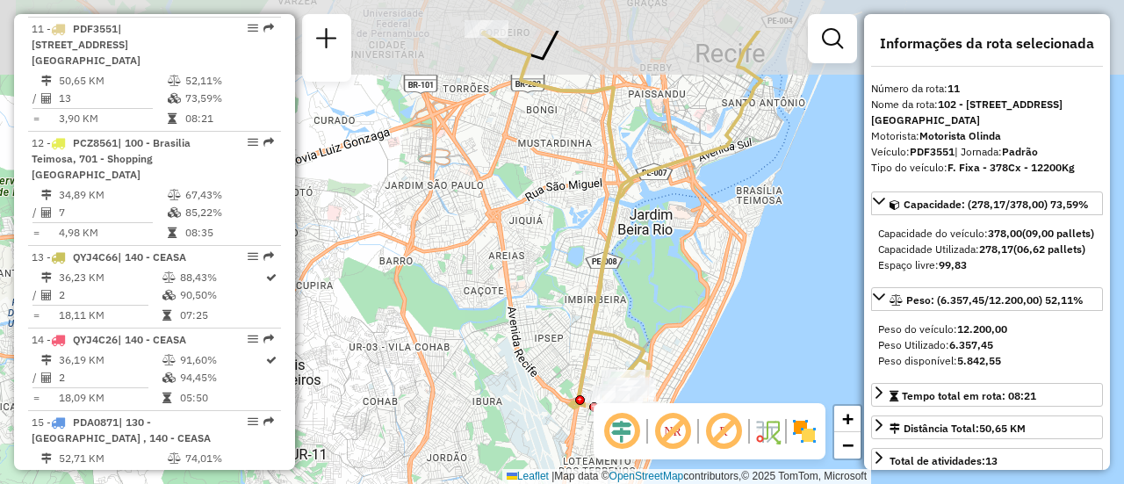
click at [514, 239] on div "Janela de atendimento Grade de atendimento Capacidade Transportadoras Veículos …" at bounding box center [562, 242] width 1124 height 484
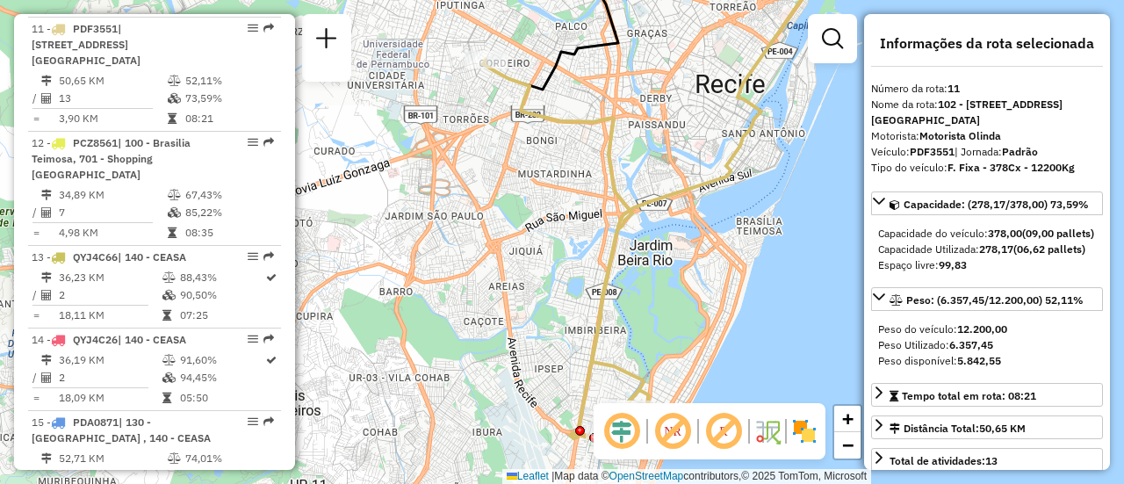
drag, startPoint x: 578, startPoint y: 189, endPoint x: 571, endPoint y: 154, distance: 36.0
click at [571, 154] on icon at bounding box center [566, 254] width 166 height 389
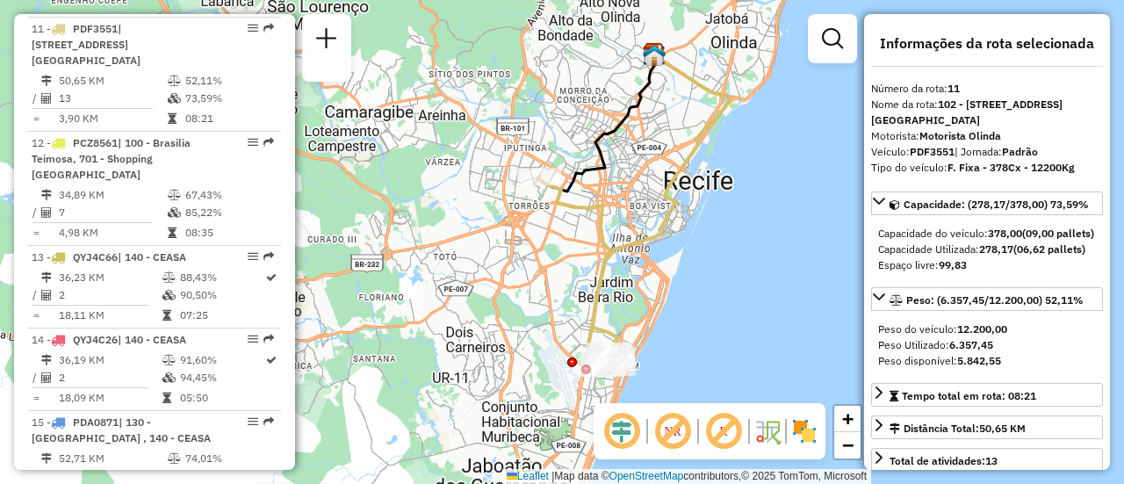
drag, startPoint x: 572, startPoint y: 133, endPoint x: 598, endPoint y: 227, distance: 98.2
click at [598, 227] on icon at bounding box center [578, 273] width 83 height 195
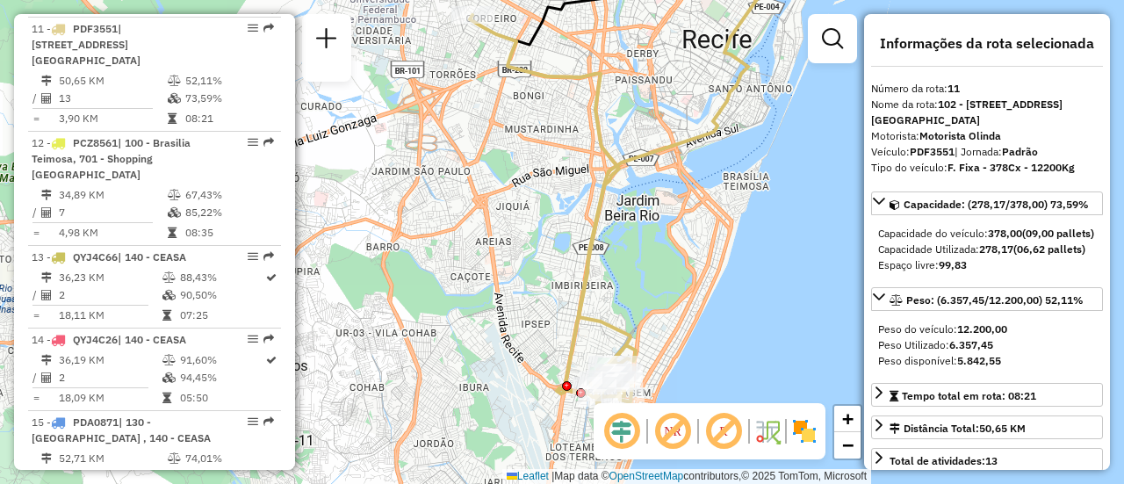
drag, startPoint x: 650, startPoint y: 273, endPoint x: 643, endPoint y: 159, distance: 114.3
click at [643, 159] on icon at bounding box center [706, 117] width 299 height 559
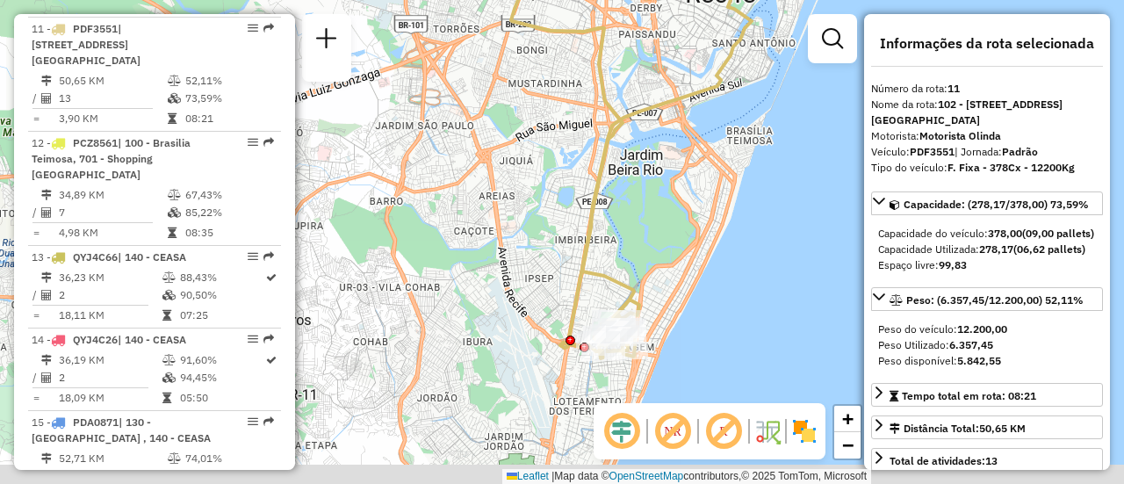
drag, startPoint x: 607, startPoint y: 229, endPoint x: 610, endPoint y: 133, distance: 96.6
click at [610, 133] on div "Janela de atendimento Grade de atendimento Capacidade Transportadoras Veículos …" at bounding box center [562, 242] width 1124 height 484
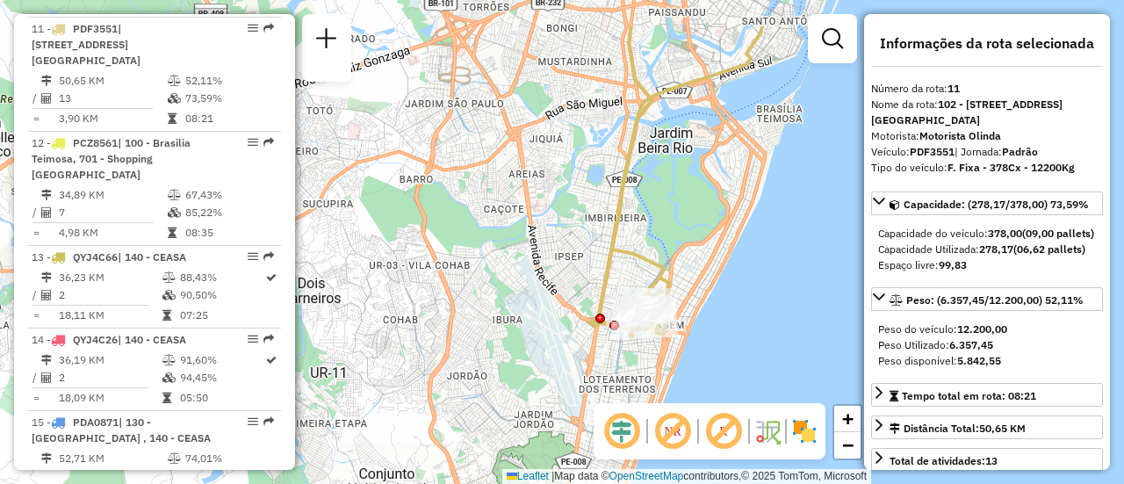
drag, startPoint x: 628, startPoint y: 133, endPoint x: 598, endPoint y: 163, distance: 43.4
click at [657, 240] on div "Janela de atendimento Grade de atendimento Capacidade Transportadoras Veículos …" at bounding box center [562, 242] width 1124 height 484
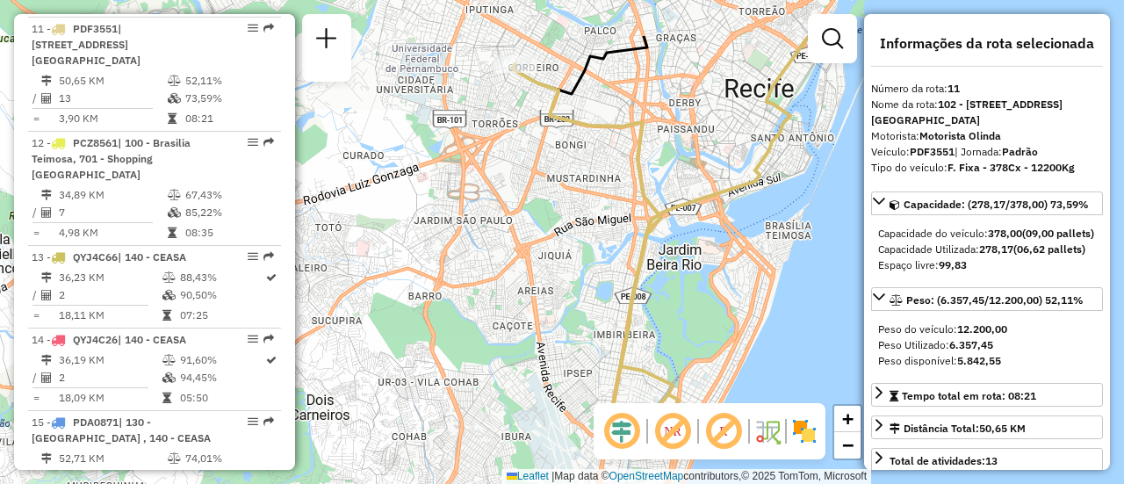
click at [527, 131] on div "Janela de atendimento Grade de atendimento Capacidade Transportadoras Veículos …" at bounding box center [562, 242] width 1124 height 484
drag, startPoint x: 665, startPoint y: 247, endPoint x: 655, endPoint y: 131, distance: 116.3
click at [655, 131] on div "Janela de atendimento Grade de atendimento Capacidade Transportadoras Veículos …" at bounding box center [562, 242] width 1124 height 484
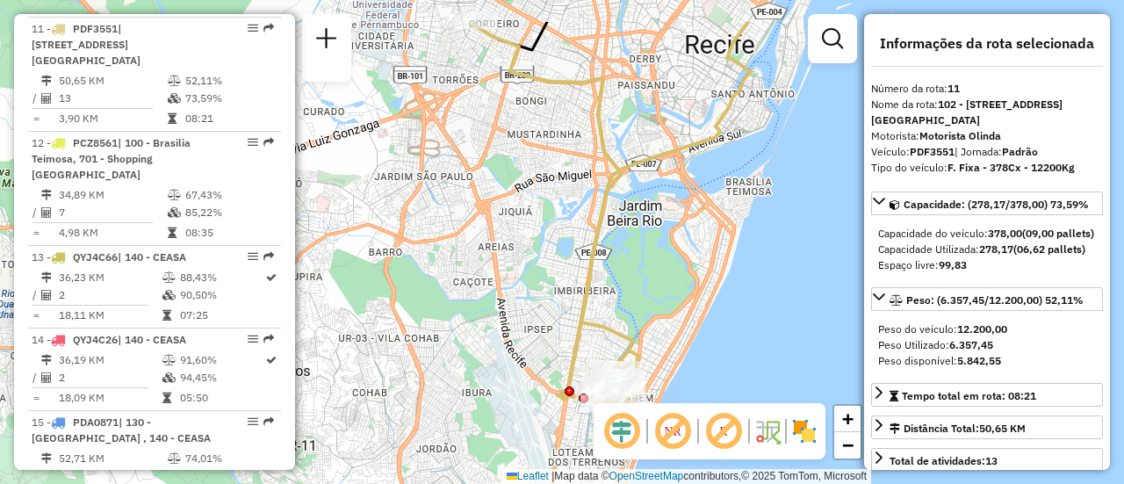
drag, startPoint x: 646, startPoint y: 187, endPoint x: 617, endPoint y: 257, distance: 76.0
click at [617, 257] on div "Janela de atendimento Grade de atendimento Capacidade Transportadoras Veículos …" at bounding box center [562, 242] width 1124 height 484
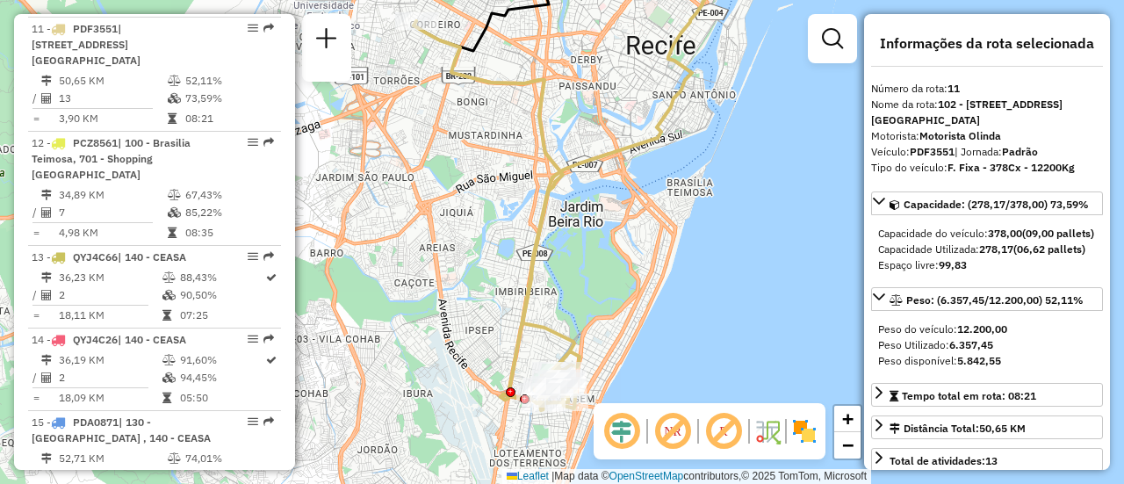
drag, startPoint x: 641, startPoint y: 268, endPoint x: 614, endPoint y: 269, distance: 27.2
click at [614, 269] on div "Janela de atendimento Grade de atendimento Capacidade Transportadoras Veículos …" at bounding box center [562, 242] width 1124 height 484
click at [804, 426] on img at bounding box center [804, 431] width 28 height 28
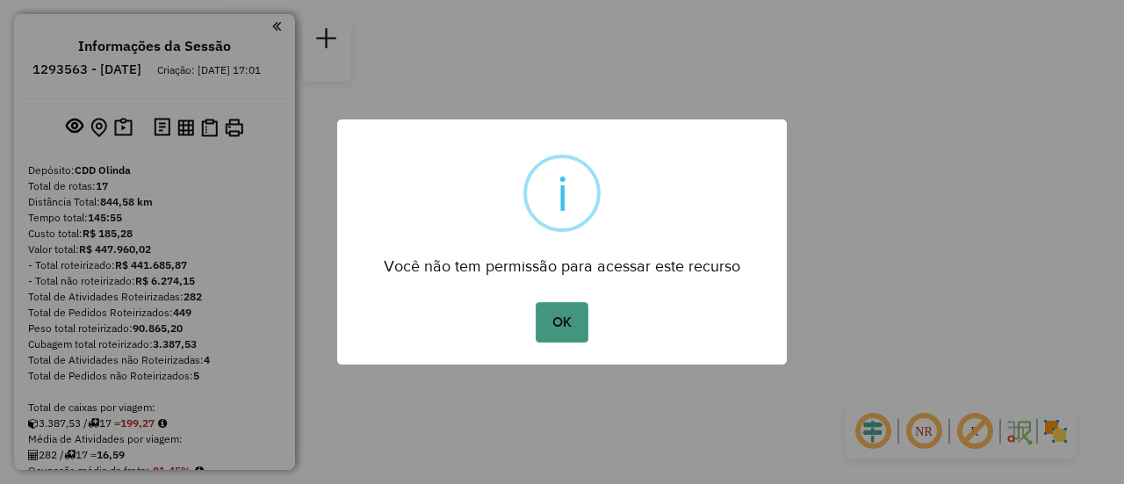
click at [552, 333] on button "OK" at bounding box center [561, 322] width 52 height 40
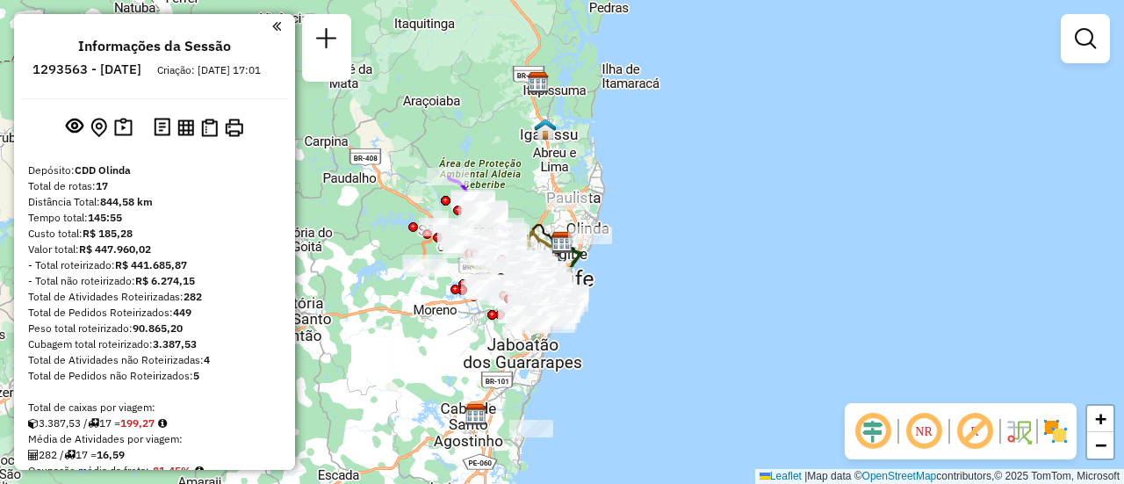
click at [934, 430] on em at bounding box center [923, 431] width 42 height 42
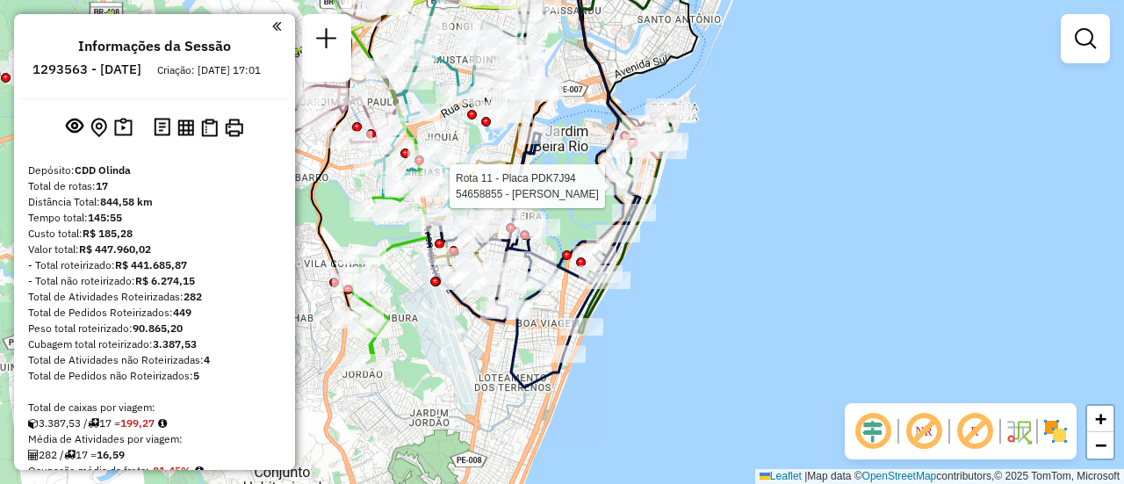
drag, startPoint x: 534, startPoint y: 355, endPoint x: 492, endPoint y: 285, distance: 81.1
click at [571, 263] on div "Rota 11 - Placa PDK7J94 54658855 - [PERSON_NAME] E. G. DA SIL Rota 11 - Placa P…" at bounding box center [562, 242] width 1124 height 484
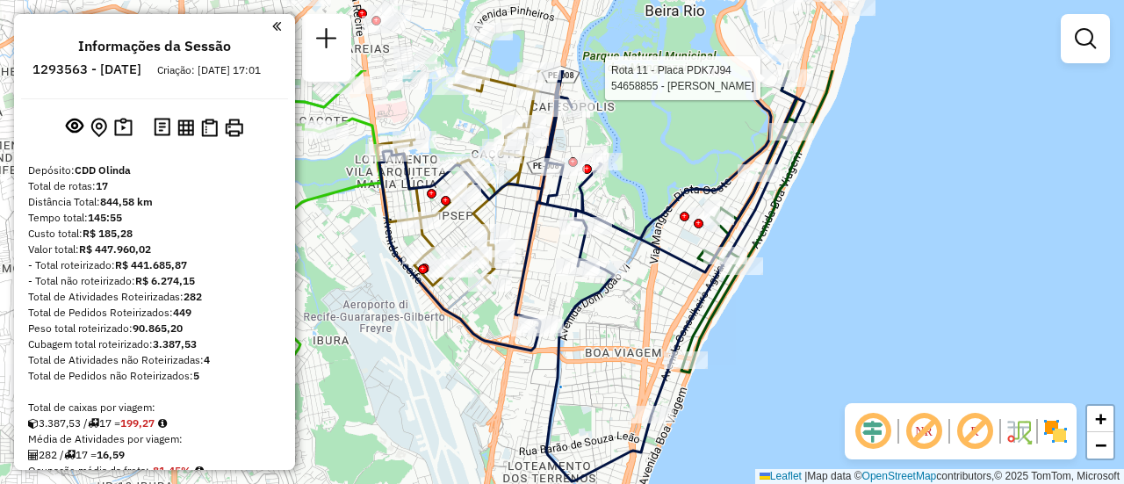
drag, startPoint x: 672, startPoint y: 224, endPoint x: 537, endPoint y: 294, distance: 152.3
click at [629, 354] on div "Rota 11 - Placa PDK7J94 54658855 - NIVALDO E. G. DA SIL Janela de atendimento G…" at bounding box center [562, 242] width 1124 height 484
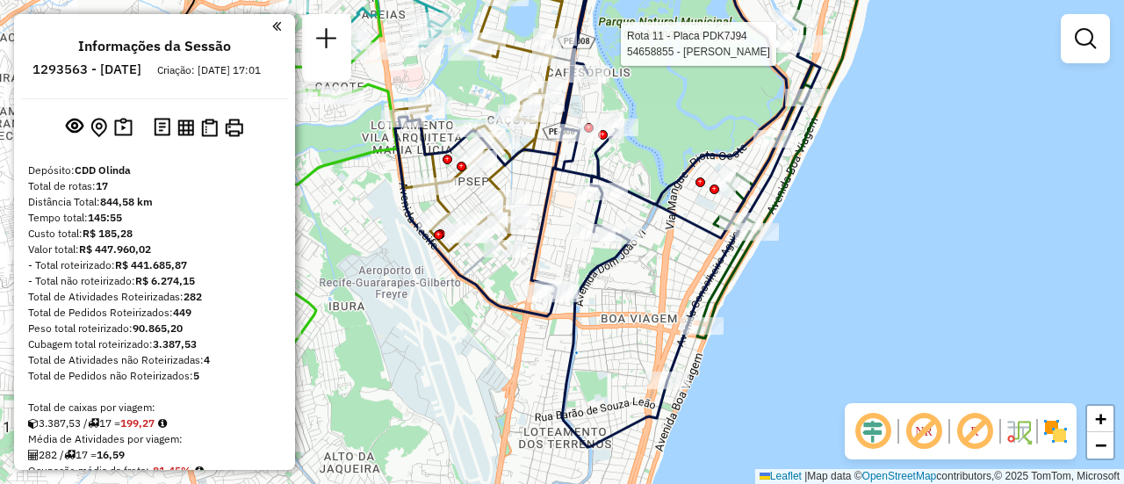
drag, startPoint x: 641, startPoint y: 350, endPoint x: 671, endPoint y: 298, distance: 59.8
click at [671, 298] on div "Rota 11 - Placa PDK7J94 54658855 - NIVALDO E. G. DA SIL Janela de atendimento G…" at bounding box center [562, 242] width 1124 height 484
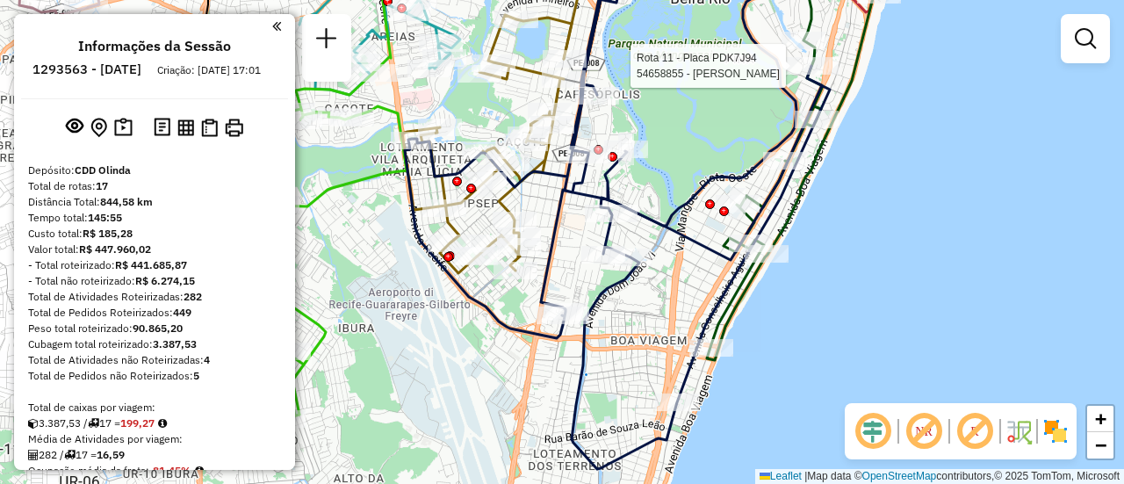
drag, startPoint x: 664, startPoint y: 284, endPoint x: 676, endPoint y: 355, distance: 72.2
click at [676, 341] on div "Rota 11 - Placa PDK7J94 54658855 - NIVALDO E. G. DA SIL Janela de atendimento G…" at bounding box center [562, 242] width 1124 height 484
